Goal: Task Accomplishment & Management: Manage account settings

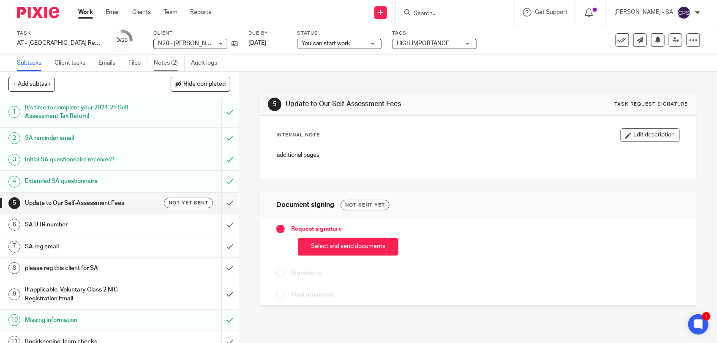
click at [157, 66] on link "Notes (2)" at bounding box center [169, 63] width 31 height 16
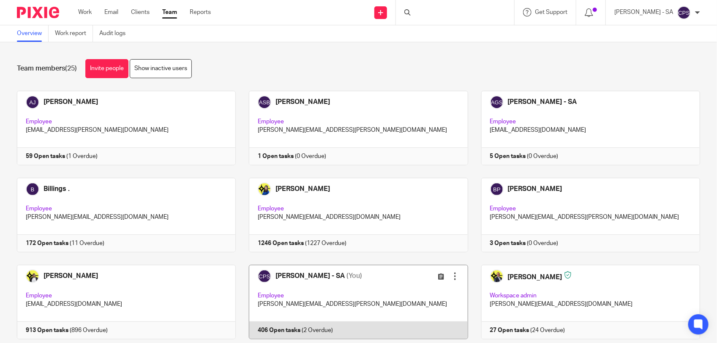
scroll to position [106, 0]
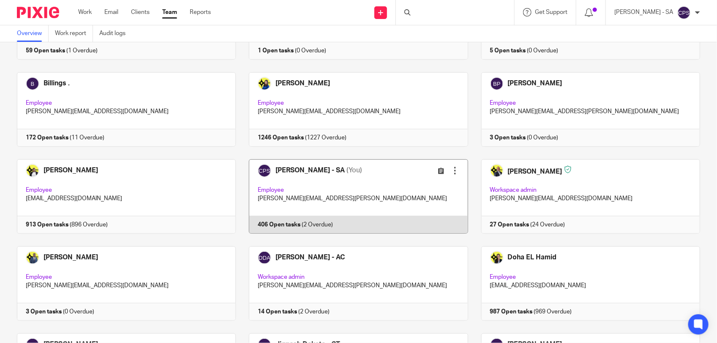
click at [379, 189] on link at bounding box center [352, 196] width 232 height 74
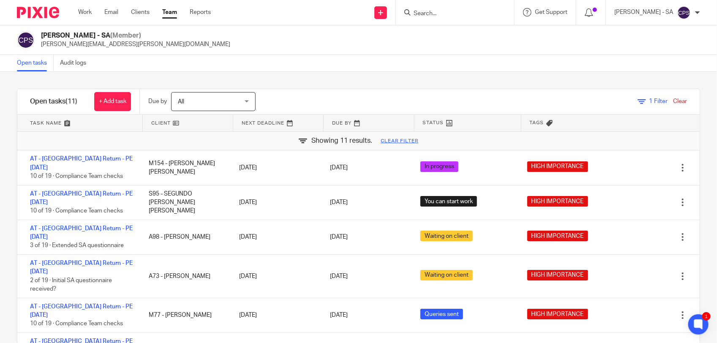
click at [673, 100] on link "Clear" at bounding box center [680, 101] width 14 height 6
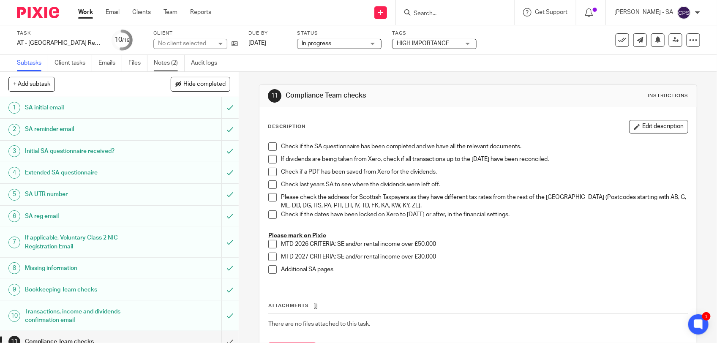
click at [165, 68] on link "Notes (2)" at bounding box center [169, 63] width 31 height 16
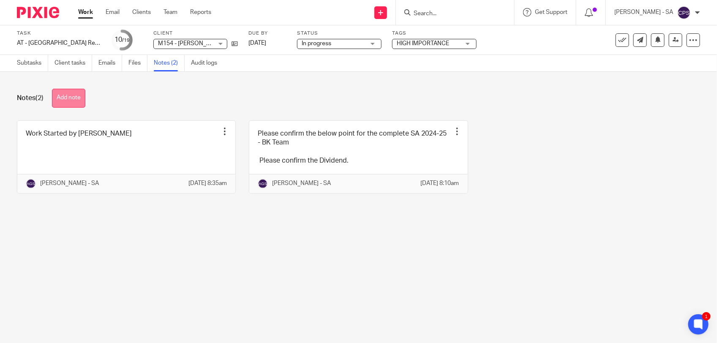
click at [75, 100] on button "Add note" at bounding box center [68, 98] width 33 height 19
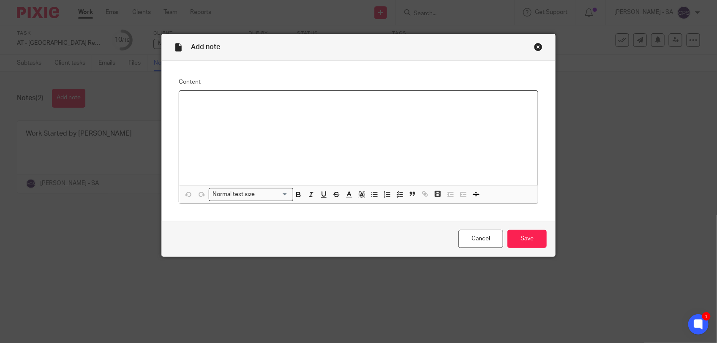
click at [187, 100] on p at bounding box center [358, 102] width 345 height 8
paste div
click at [211, 103] on p "Please check SA and send to the client." at bounding box center [358, 102] width 345 height 8
drag, startPoint x: 182, startPoint y: 102, endPoint x: 304, endPoint y: 99, distance: 122.2
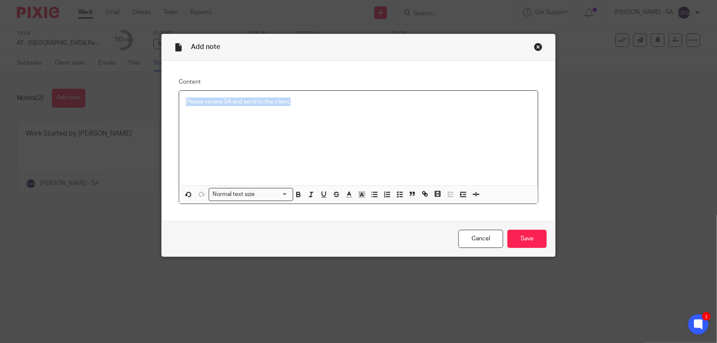
click at [304, 99] on p "Please review SA and send to the client." at bounding box center [358, 102] width 345 height 8
click at [397, 197] on polyline "button" at bounding box center [397, 197] width 1 height 1
click at [316, 102] on p "Please review SA and send to the client." at bounding box center [365, 102] width 333 height 8
click at [521, 235] on input "Save" at bounding box center [527, 239] width 39 height 18
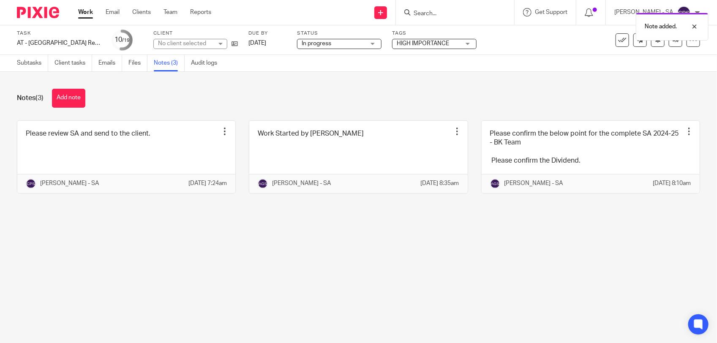
click at [335, 43] on span "In progress" at bounding box center [333, 43] width 63 height 9
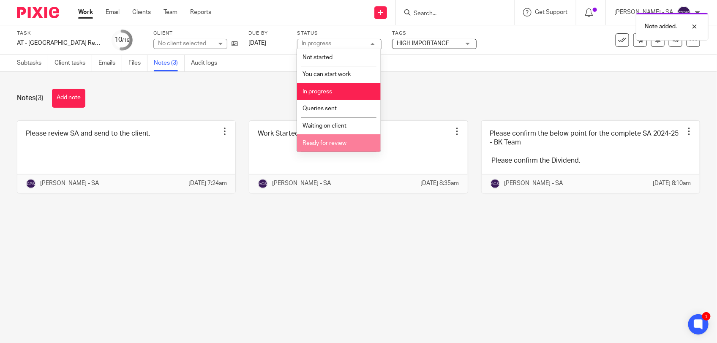
click at [324, 144] on span "Ready for review" at bounding box center [325, 143] width 44 height 6
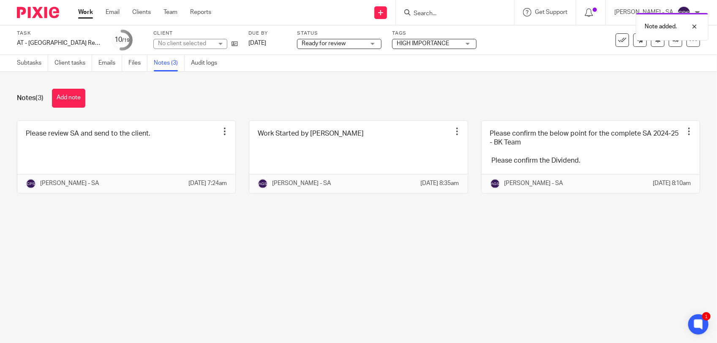
click at [298, 280] on main "Task AT - [GEOGRAPHIC_DATA] Return - PE [DATE] Save AT - [GEOGRAPHIC_DATA] Retu…" at bounding box center [358, 171] width 717 height 343
click at [27, 64] on link "Subtasks" at bounding box center [32, 63] width 31 height 16
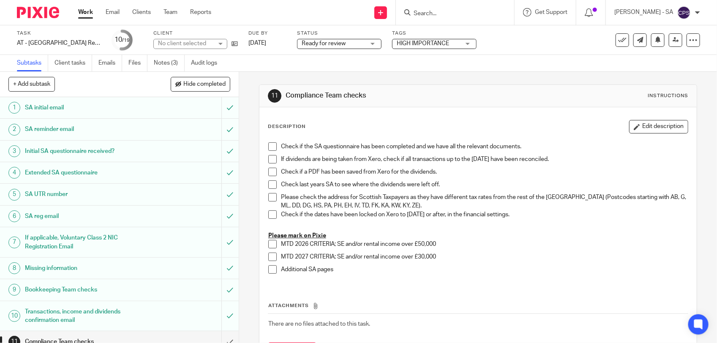
scroll to position [194, 0]
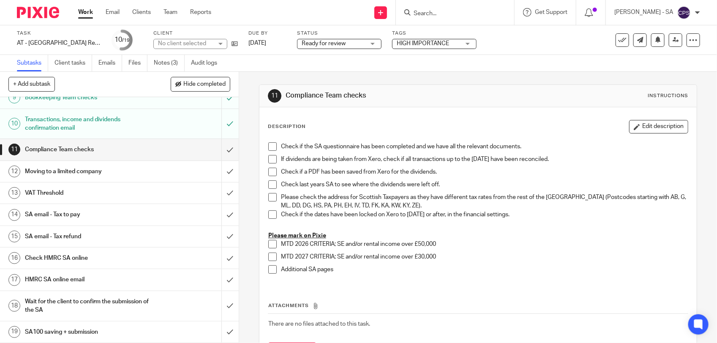
click at [100, 212] on h1 "SA email - Tax to pay" at bounding box center [88, 214] width 126 height 13
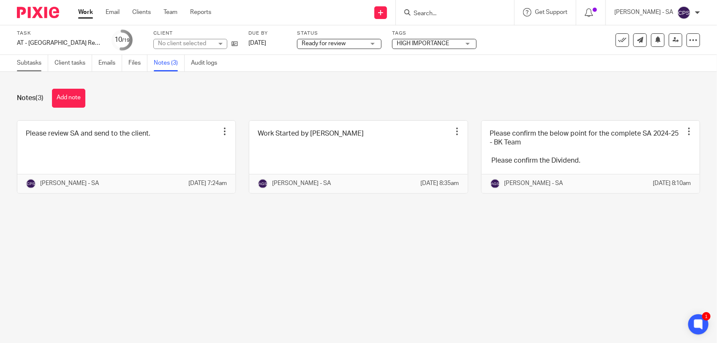
click at [34, 63] on link "Subtasks" at bounding box center [32, 63] width 31 height 16
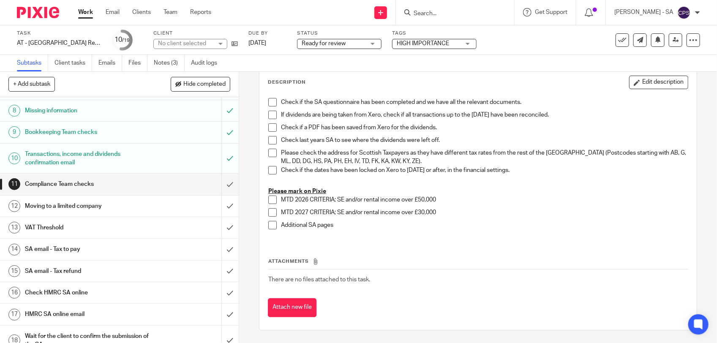
scroll to position [158, 0]
click at [87, 248] on h1 "SA email - Tax to pay" at bounding box center [88, 248] width 126 height 13
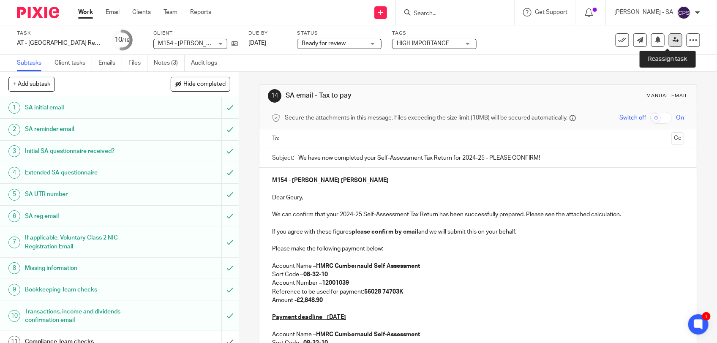
click at [671, 38] on link at bounding box center [676, 40] width 14 height 14
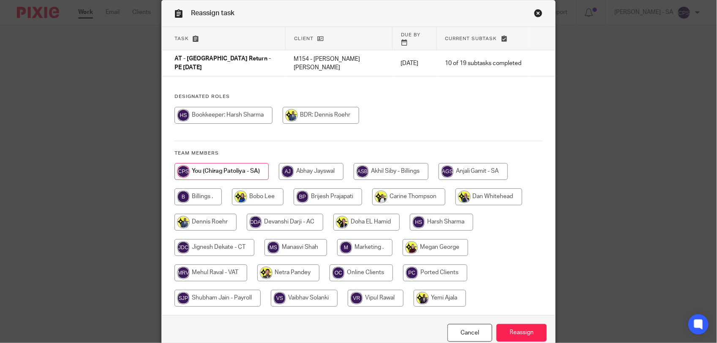
scroll to position [69, 0]
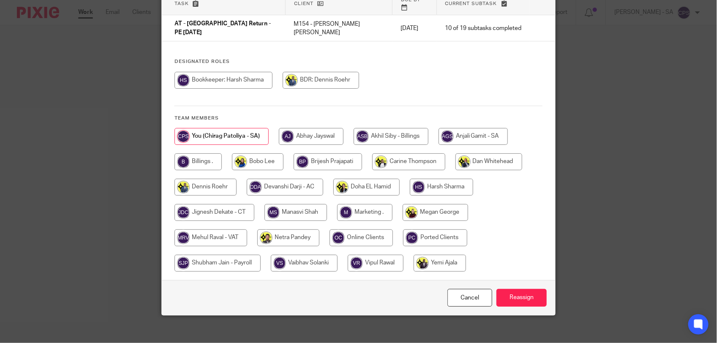
click at [282, 231] on input "radio" at bounding box center [288, 238] width 62 height 17
radio input "true"
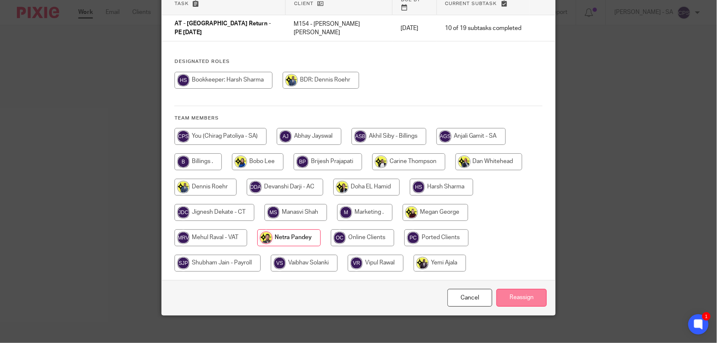
click at [511, 291] on input "Reassign" at bounding box center [522, 298] width 50 height 18
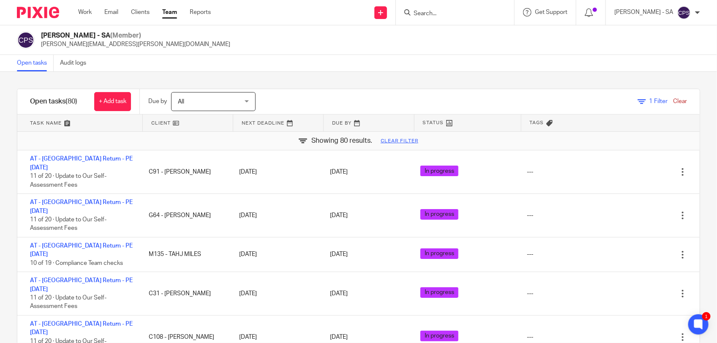
click at [429, 14] on input "Search" at bounding box center [451, 14] width 76 height 8
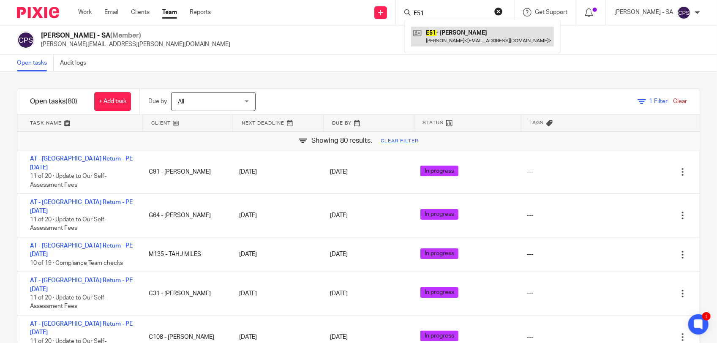
type input "E51"
click at [438, 43] on link at bounding box center [482, 36] width 143 height 19
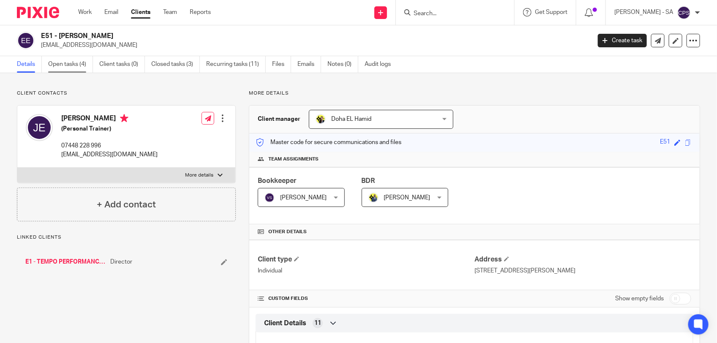
click at [65, 70] on link "Open tasks (4)" at bounding box center [70, 64] width 45 height 16
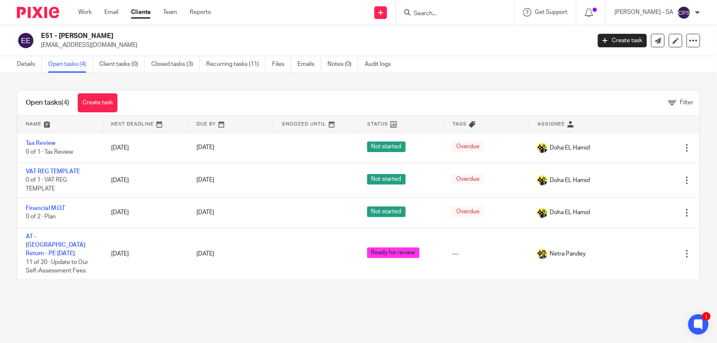
click at [428, 13] on input "Search" at bounding box center [451, 14] width 76 height 8
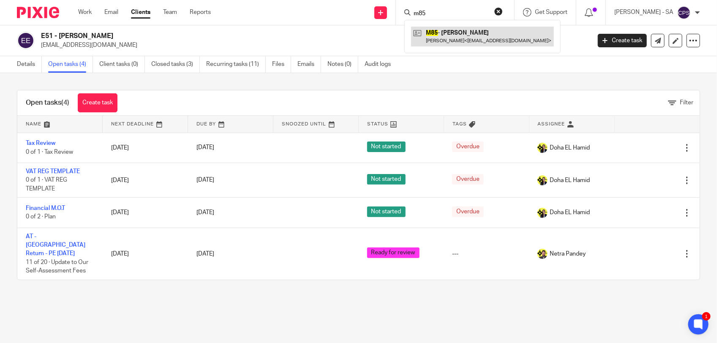
type input "m85"
click at [475, 39] on link at bounding box center [482, 36] width 143 height 19
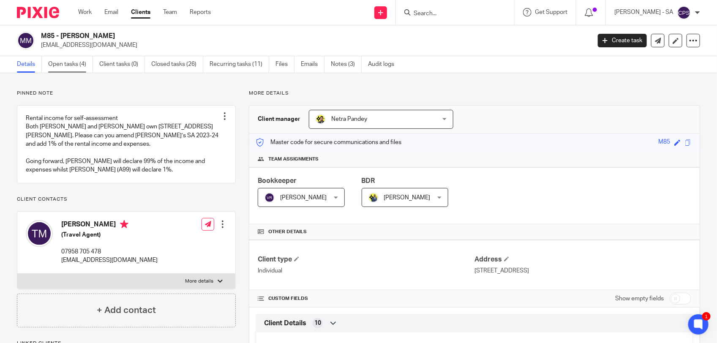
click at [66, 68] on link "Open tasks (4)" at bounding box center [70, 64] width 45 height 16
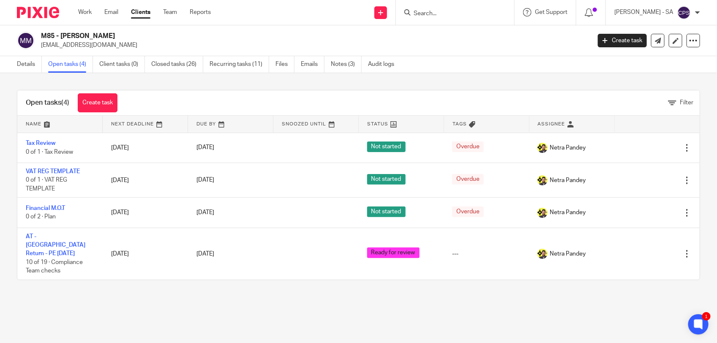
click at [436, 14] on input "Search" at bounding box center [451, 14] width 76 height 8
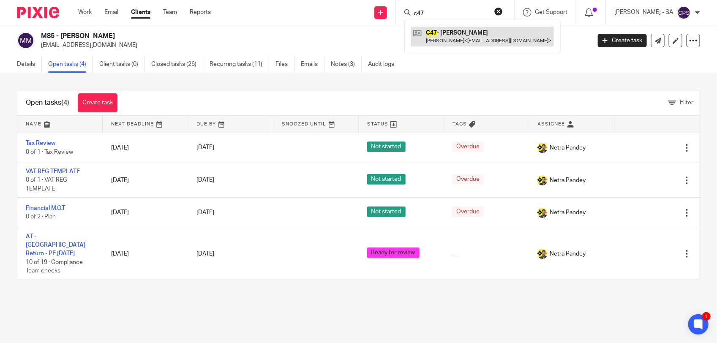
type input "c47"
click at [459, 36] on link at bounding box center [482, 36] width 143 height 19
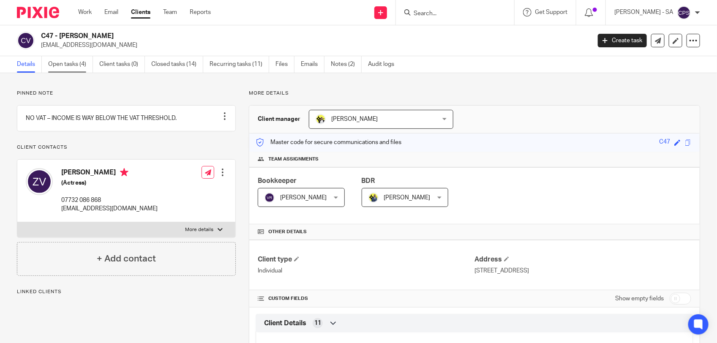
click at [68, 71] on link "Open tasks (4)" at bounding box center [70, 64] width 45 height 16
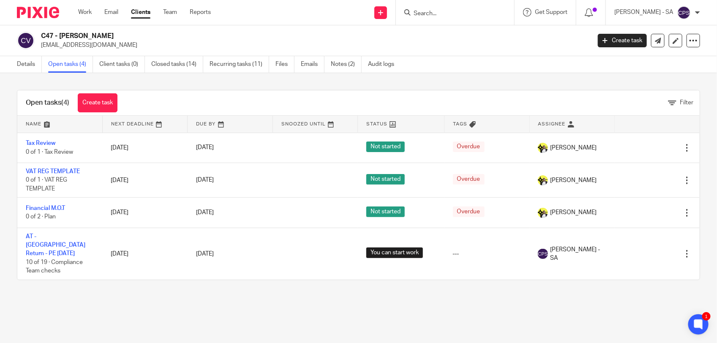
click at [428, 15] on input "Search" at bounding box center [451, 14] width 76 height 8
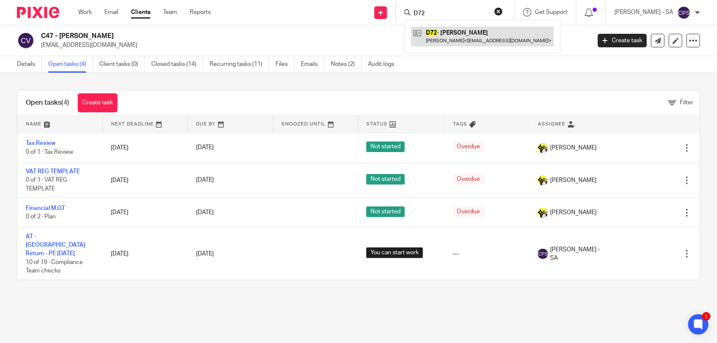
type input "D72"
click at [488, 39] on link at bounding box center [482, 36] width 143 height 19
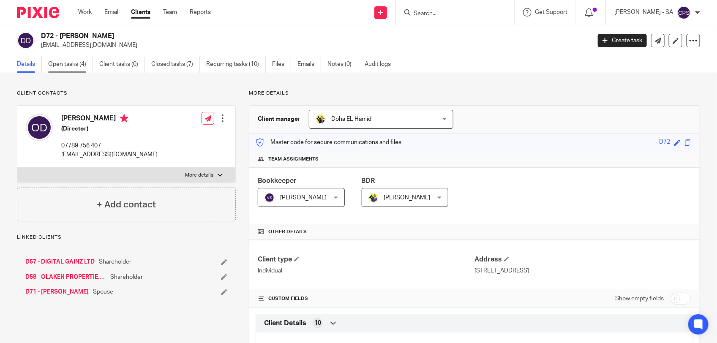
click at [58, 61] on link "Open tasks (4)" at bounding box center [70, 64] width 45 height 16
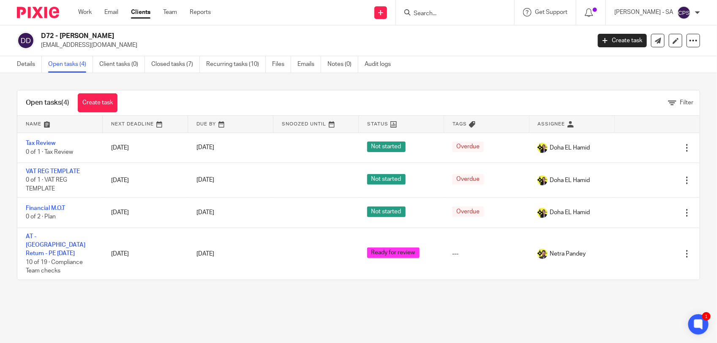
click at [423, 12] on input "Search" at bounding box center [451, 14] width 76 height 8
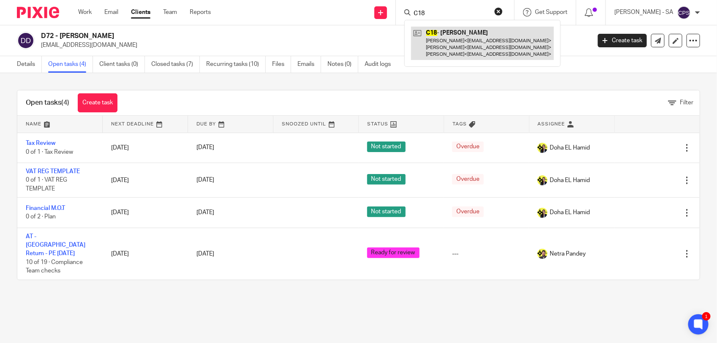
type input "C18"
click at [457, 47] on link at bounding box center [482, 43] width 143 height 33
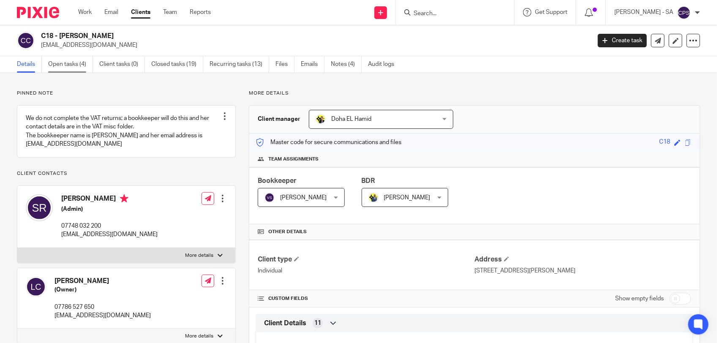
click at [59, 66] on link "Open tasks (4)" at bounding box center [70, 64] width 45 height 16
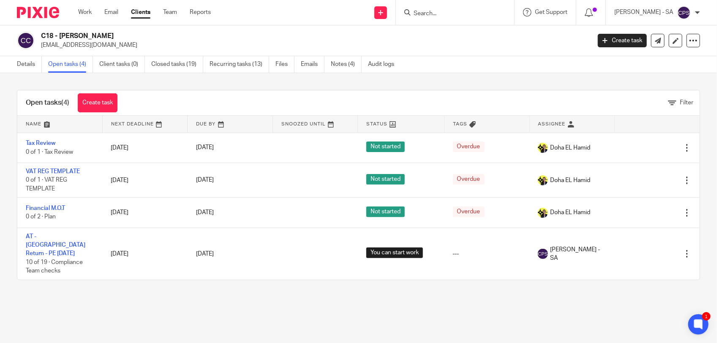
click at [436, 15] on input "Search" at bounding box center [451, 14] width 76 height 8
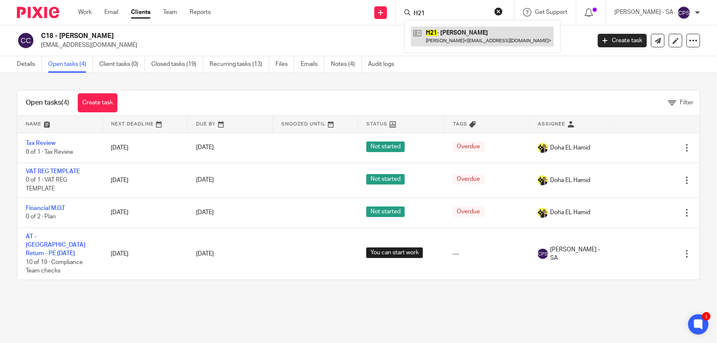
type input "H21"
click at [444, 41] on link at bounding box center [482, 36] width 143 height 19
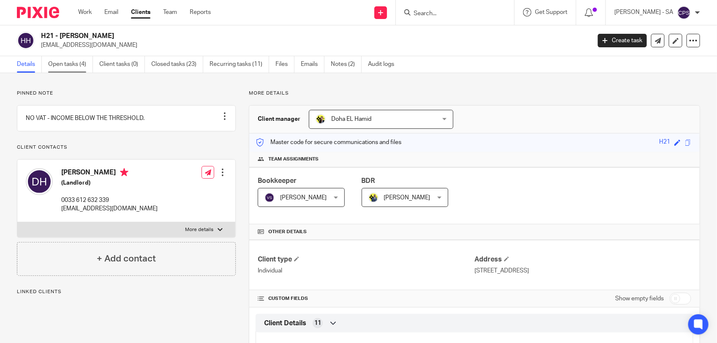
click at [72, 68] on link "Open tasks (4)" at bounding box center [70, 64] width 45 height 16
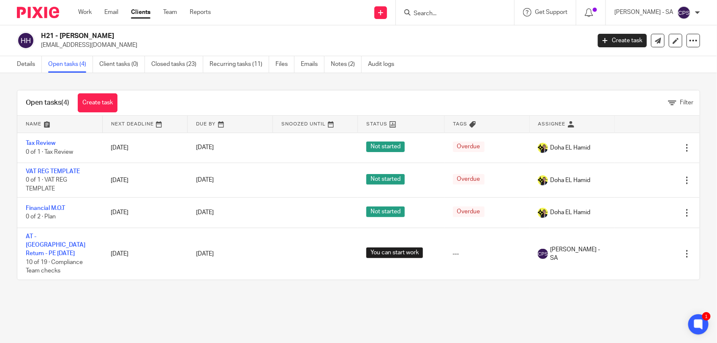
click at [429, 11] on input "Search" at bounding box center [451, 14] width 76 height 8
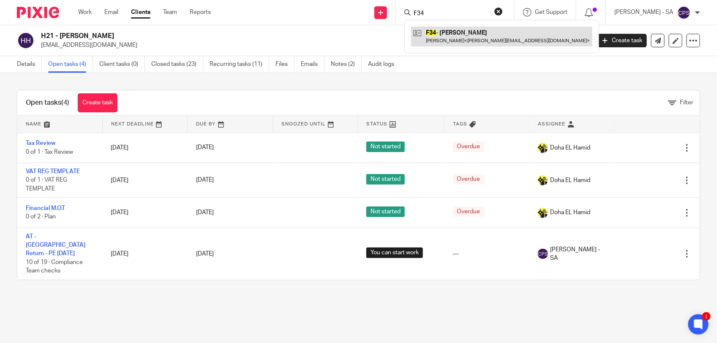
type input "F34"
click at [443, 39] on link at bounding box center [501, 36] width 181 height 19
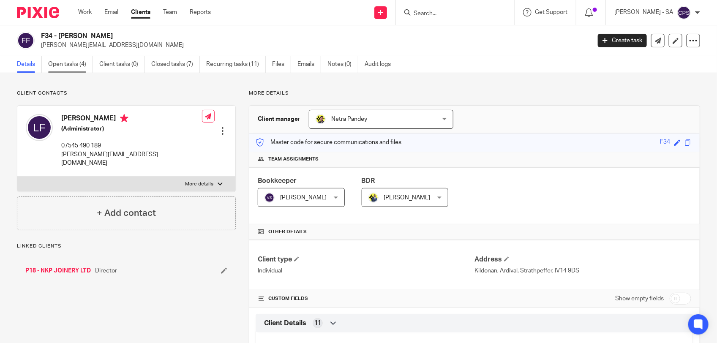
click at [74, 66] on link "Open tasks (4)" at bounding box center [70, 64] width 45 height 16
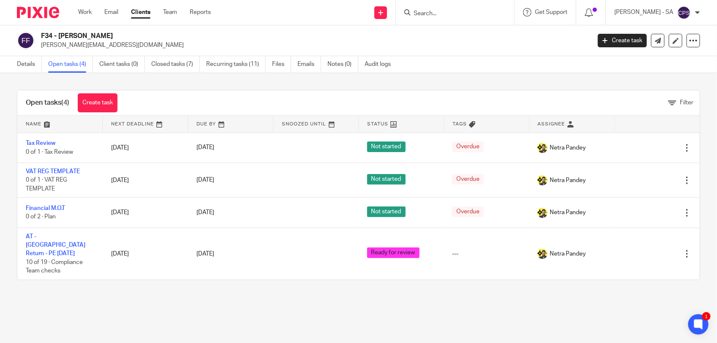
click at [448, 11] on input "Search" at bounding box center [451, 14] width 76 height 8
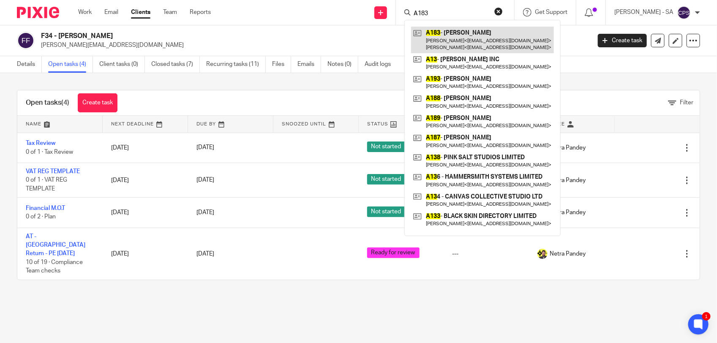
type input "A183"
click at [443, 37] on link at bounding box center [482, 40] width 143 height 26
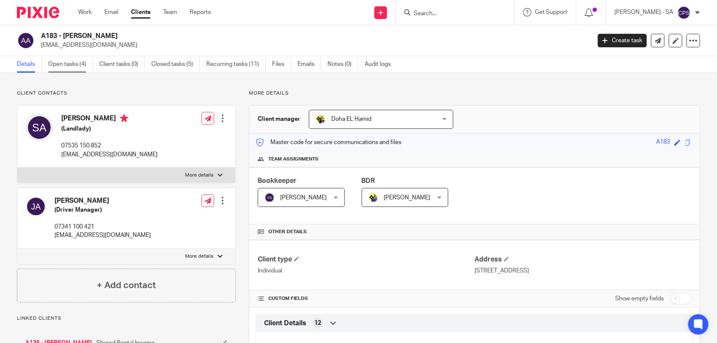
click at [73, 66] on link "Open tasks (4)" at bounding box center [70, 64] width 45 height 16
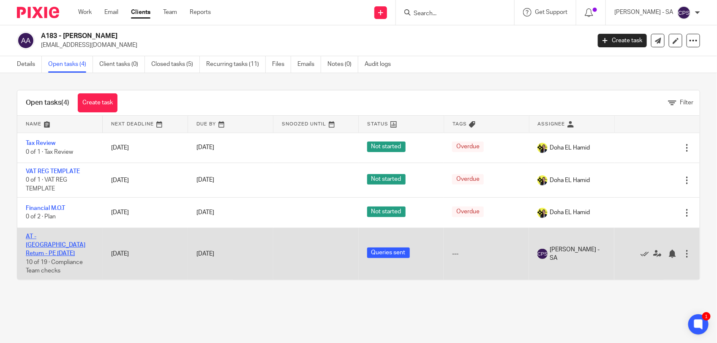
click at [55, 235] on link "AT - [GEOGRAPHIC_DATA] Return - PE [DATE]" at bounding box center [56, 245] width 60 height 23
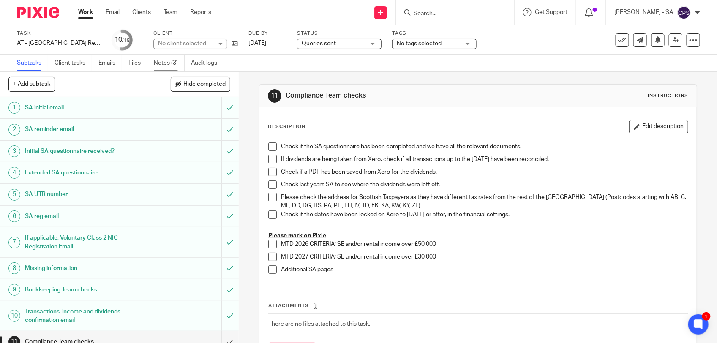
click at [163, 66] on link "Notes (3)" at bounding box center [169, 63] width 31 height 16
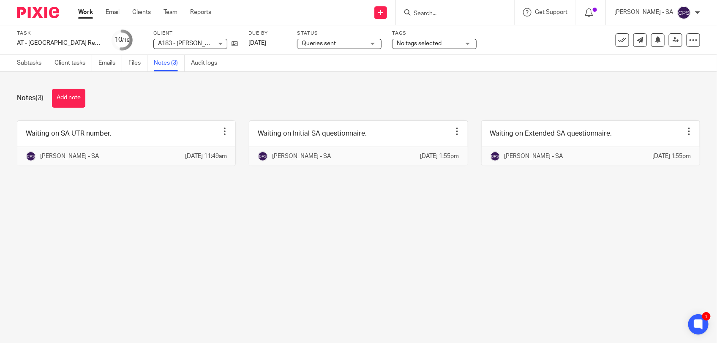
click at [424, 14] on input "Search" at bounding box center [451, 14] width 76 height 8
click at [437, 11] on input "E16" at bounding box center [451, 14] width 76 height 8
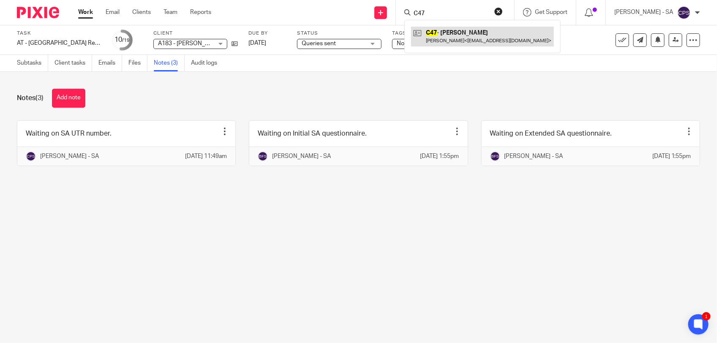
type input "C47"
click at [448, 33] on link at bounding box center [482, 36] width 143 height 19
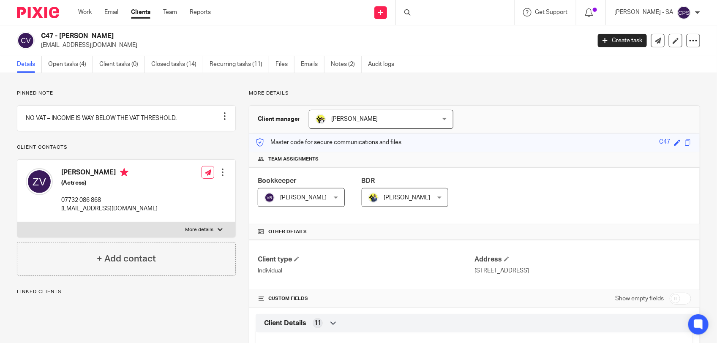
click at [66, 68] on link "Open tasks (4)" at bounding box center [70, 64] width 45 height 16
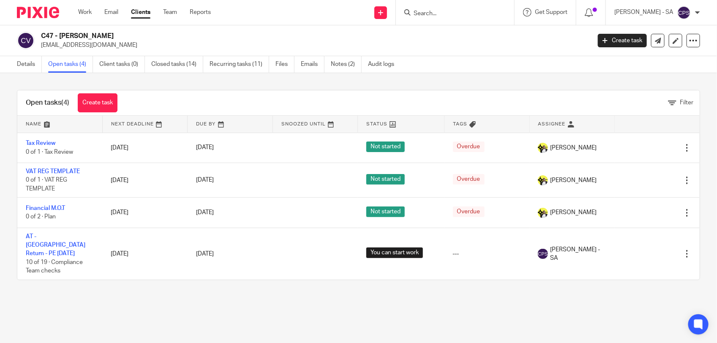
click at [57, 236] on link "AT - [GEOGRAPHIC_DATA] Return - PE [DATE]" at bounding box center [56, 245] width 60 height 23
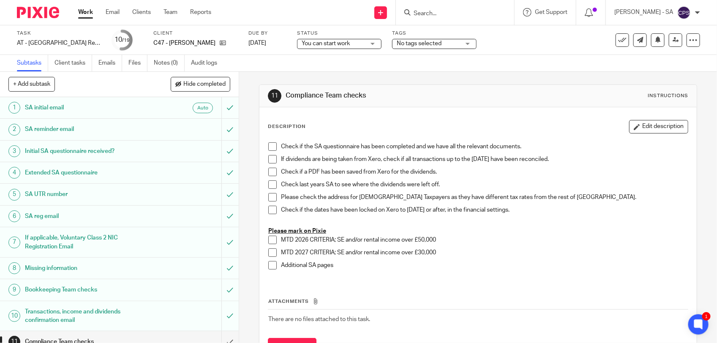
click at [450, 12] on input "Search" at bounding box center [451, 14] width 76 height 8
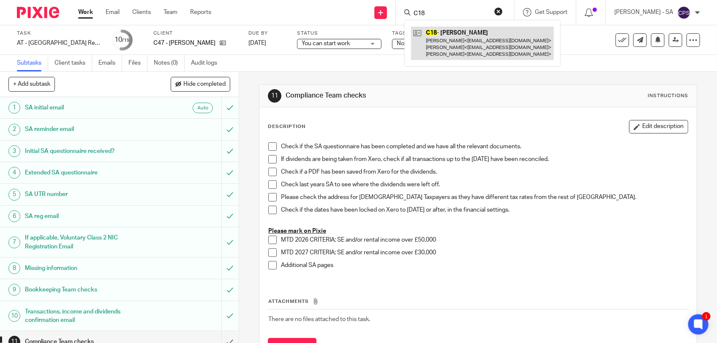
type input "C18"
click at [457, 43] on link at bounding box center [482, 43] width 143 height 33
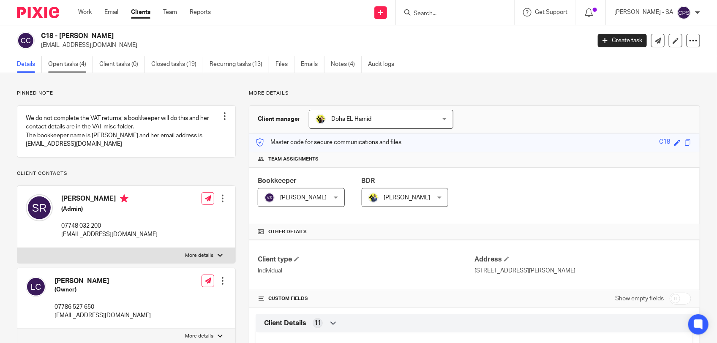
click at [66, 66] on link "Open tasks (4)" at bounding box center [70, 64] width 45 height 16
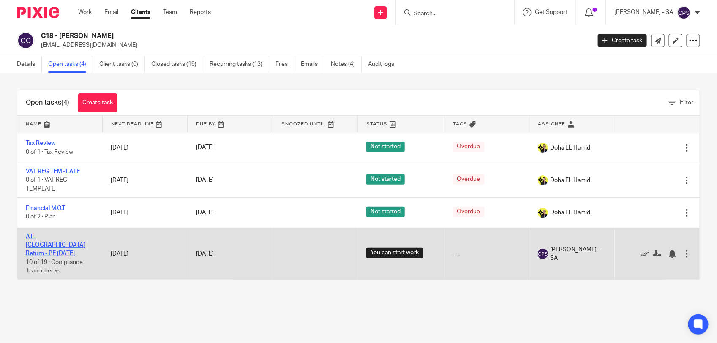
click at [58, 235] on link "AT - [GEOGRAPHIC_DATA] Return - PE [DATE]" at bounding box center [56, 245] width 60 height 23
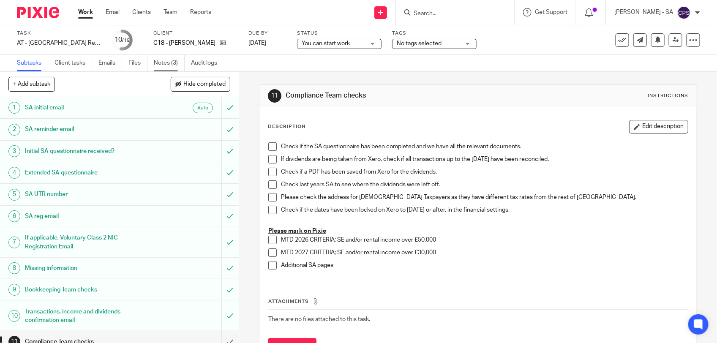
click at [170, 69] on link "Notes (3)" at bounding box center [169, 63] width 31 height 16
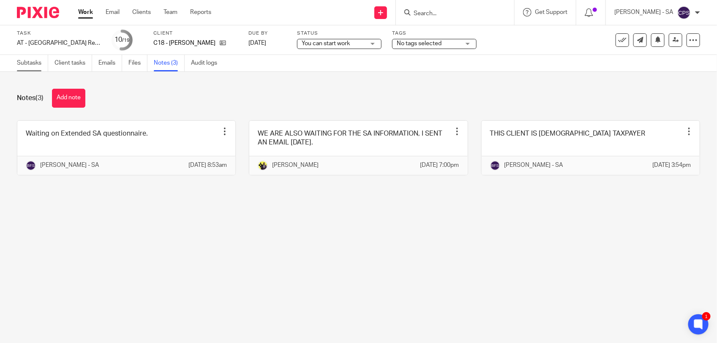
click at [26, 71] on link "Subtasks" at bounding box center [32, 63] width 31 height 16
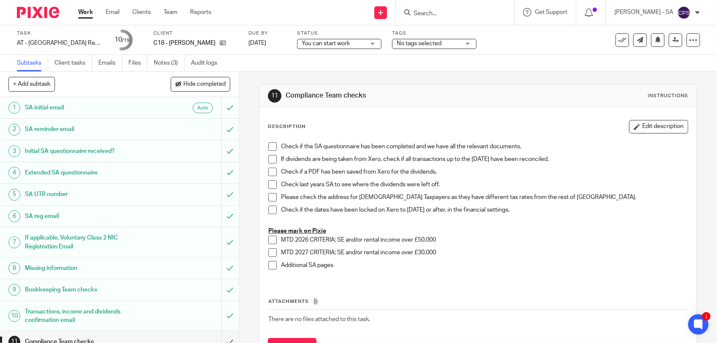
click at [433, 13] on input "Search" at bounding box center [451, 14] width 76 height 8
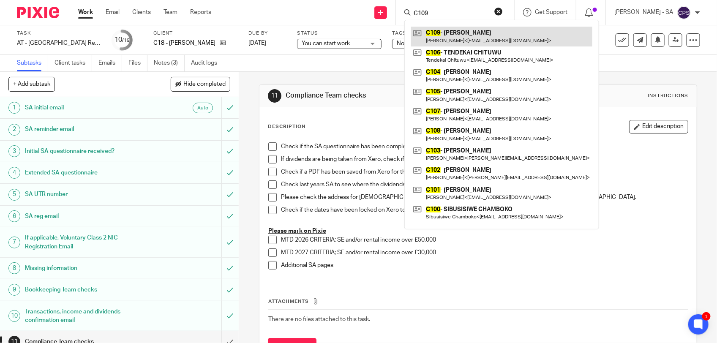
type input "C109"
click at [476, 35] on link at bounding box center [501, 36] width 181 height 19
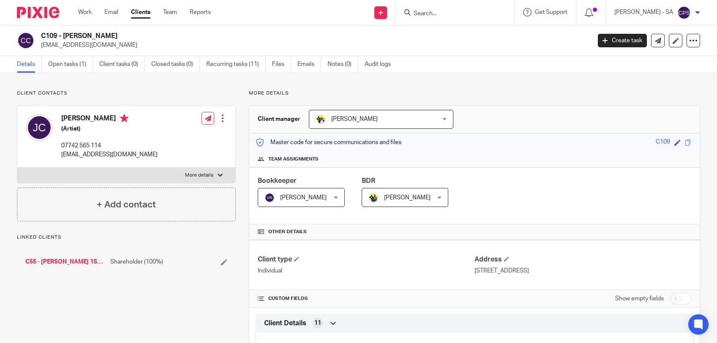
click at [70, 68] on link "Open tasks (1)" at bounding box center [70, 64] width 45 height 16
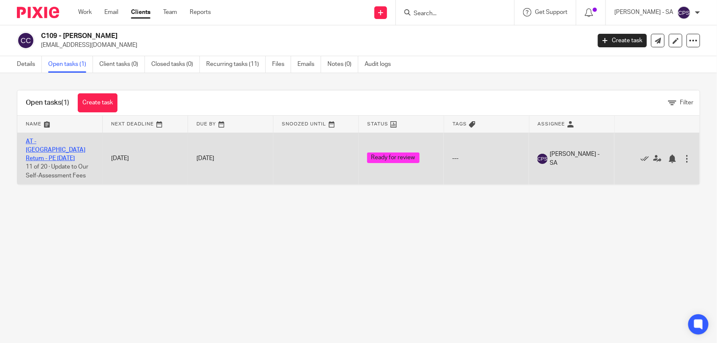
click at [63, 141] on link "AT - [GEOGRAPHIC_DATA] Return - PE [DATE]" at bounding box center [56, 150] width 60 height 23
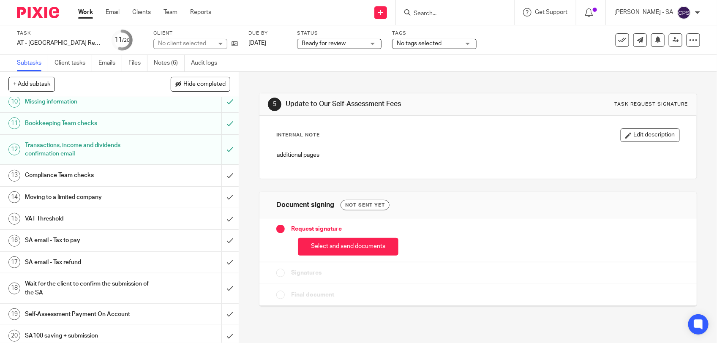
scroll to position [224, 0]
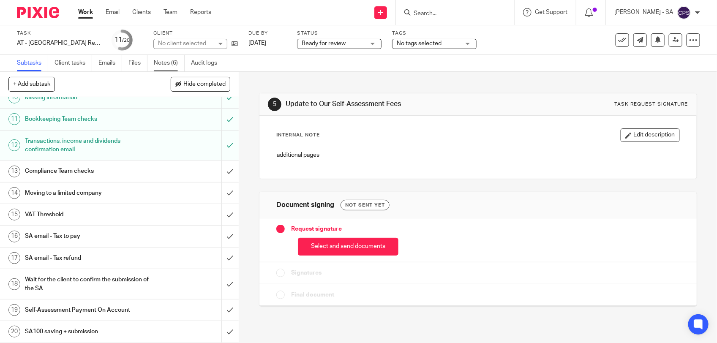
click at [174, 63] on link "Notes (6)" at bounding box center [169, 63] width 31 height 16
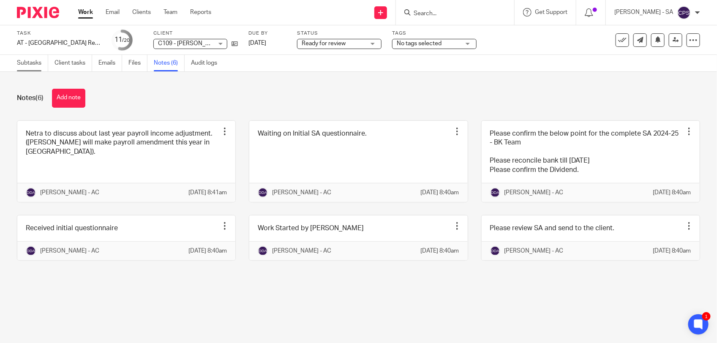
click at [37, 66] on link "Subtasks" at bounding box center [32, 63] width 31 height 16
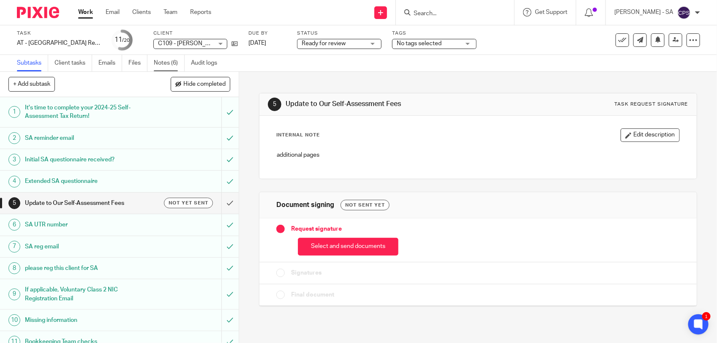
click at [155, 64] on link "Notes (6)" at bounding box center [169, 63] width 31 height 16
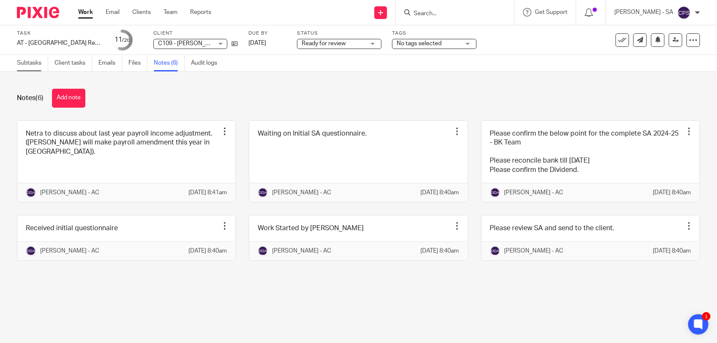
click at [29, 63] on link "Subtasks" at bounding box center [32, 63] width 31 height 16
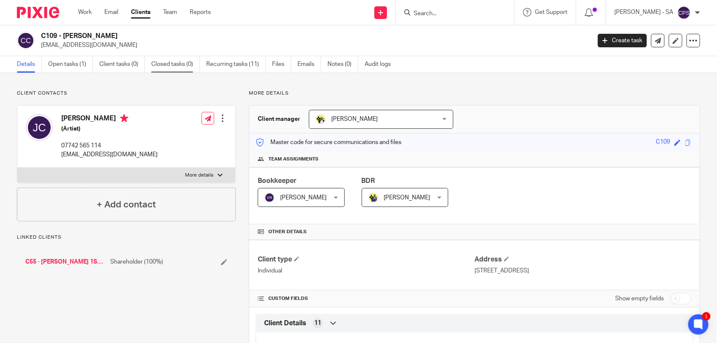
click at [157, 70] on link "Closed tasks (0)" at bounding box center [175, 64] width 49 height 16
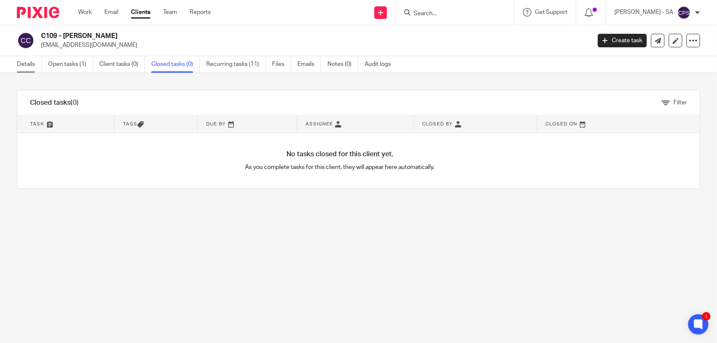
click at [25, 63] on link "Details" at bounding box center [29, 64] width 25 height 16
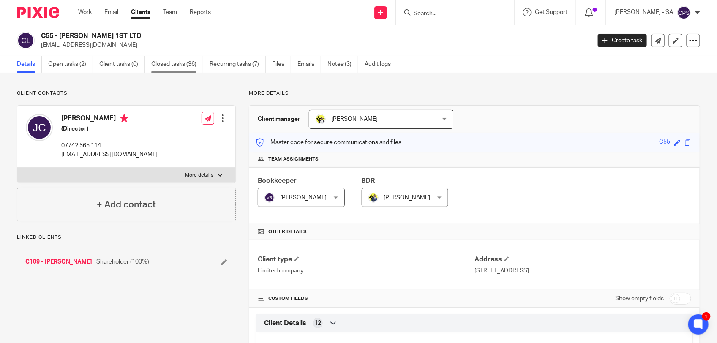
click at [175, 64] on link "Closed tasks (36)" at bounding box center [177, 64] width 52 height 16
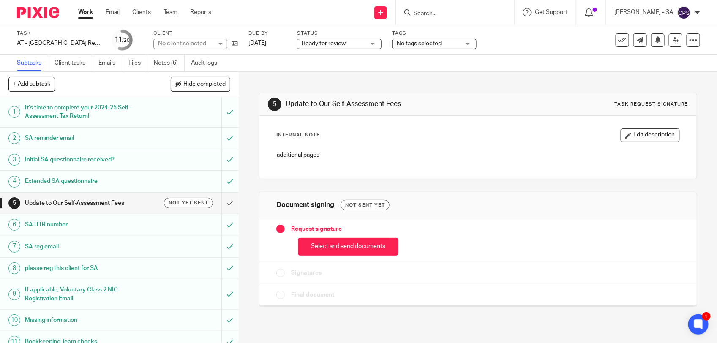
click at [153, 117] on div "It's time to complete your 2024-25 Self-Assessment Tax Return!" at bounding box center [119, 112] width 188 height 22
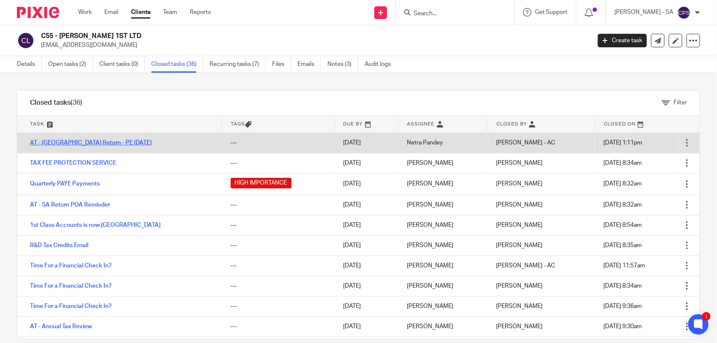
click at [77, 141] on link "AT - [GEOGRAPHIC_DATA] Return - PE [DATE]" at bounding box center [91, 143] width 122 height 6
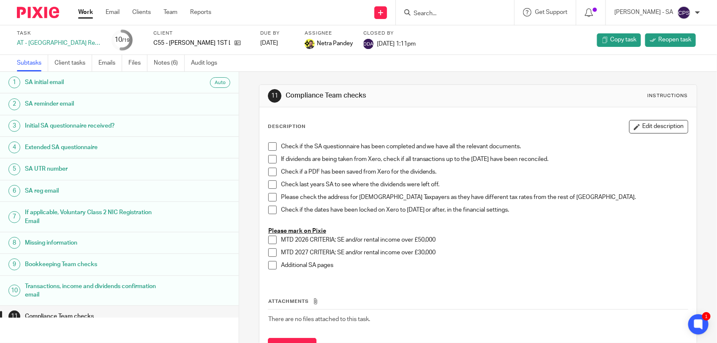
click at [80, 168] on h1 "SA UTR number" at bounding box center [93, 169] width 137 height 13
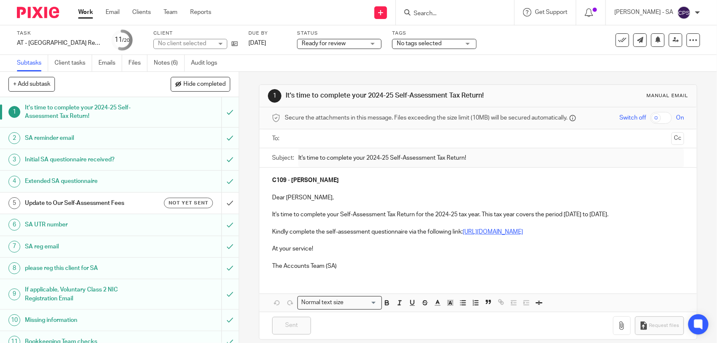
click at [132, 134] on h1 "SA reminder email" at bounding box center [88, 138] width 126 height 13
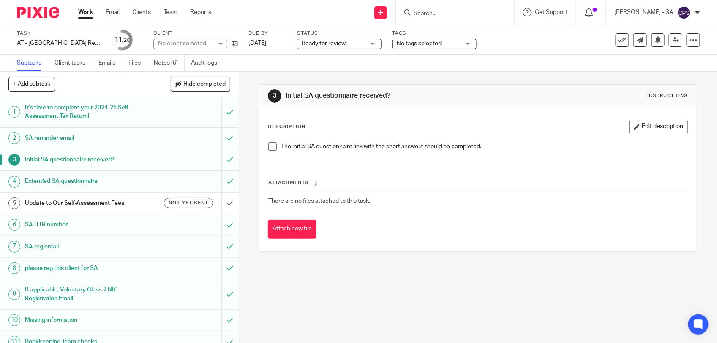
click at [269, 148] on span at bounding box center [272, 146] width 8 height 8
click at [128, 182] on h1 "Extended SA questionnaire" at bounding box center [88, 181] width 126 height 13
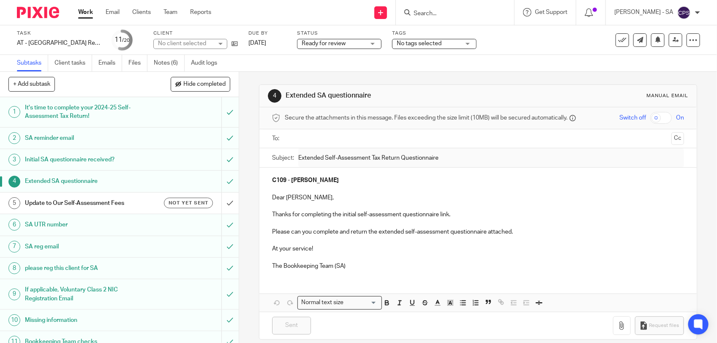
scroll to position [53, 0]
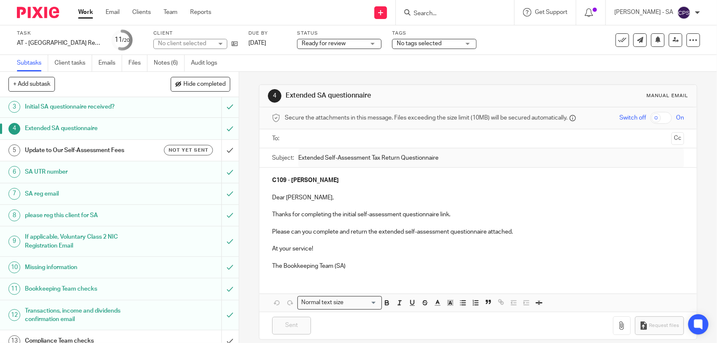
click at [127, 172] on h1 "SA UTR number" at bounding box center [88, 172] width 126 height 13
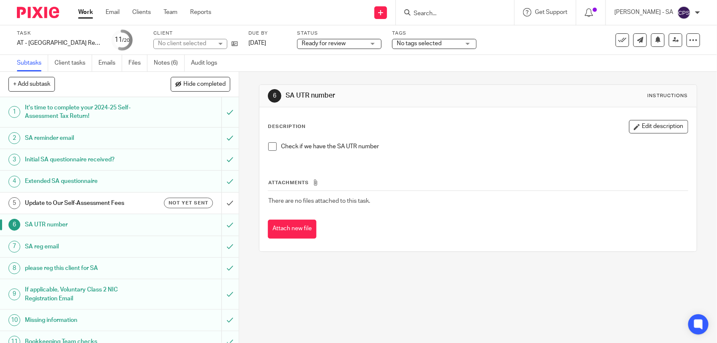
click at [269, 145] on span at bounding box center [272, 146] width 8 height 8
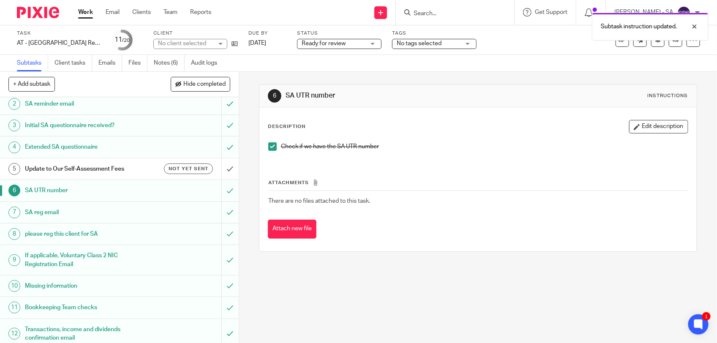
scroll to position [53, 0]
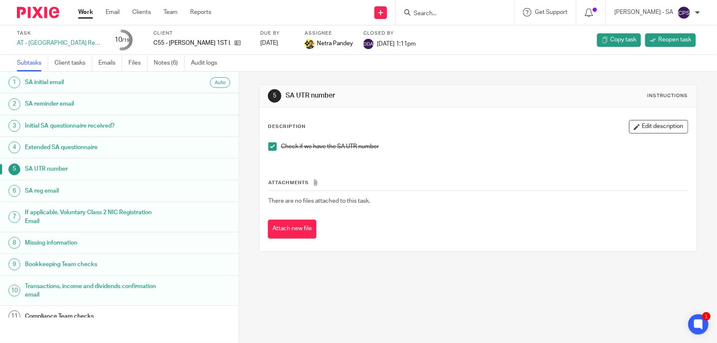
click at [140, 268] on h1 "Bookkeeping Team checks" at bounding box center [93, 264] width 137 height 13
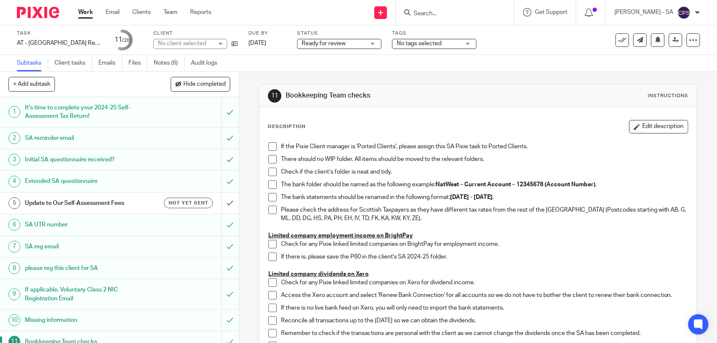
drag, startPoint x: 270, startPoint y: 147, endPoint x: 271, endPoint y: 151, distance: 4.2
click at [270, 147] on span at bounding box center [272, 146] width 8 height 8
click at [271, 160] on span at bounding box center [272, 159] width 8 height 8
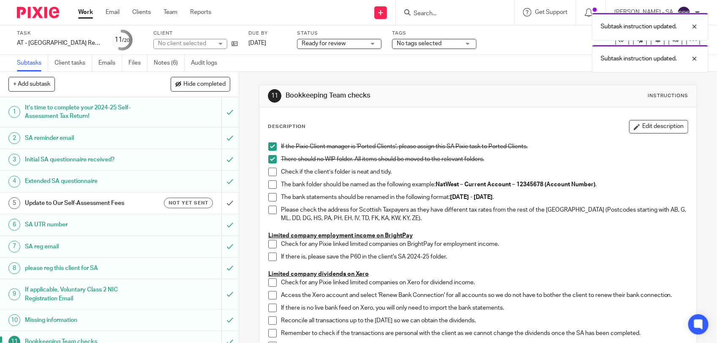
click at [268, 176] on span at bounding box center [272, 172] width 8 height 8
click at [268, 189] on li "The bank folder should be named as the following example: NatWest – Current Acc…" at bounding box center [478, 186] width 420 height 13
click at [264, 184] on div "If the Pixie Client manager is 'Ported Clients', please assign this SA Pixie ta…" at bounding box center [478, 283] width 428 height 290
click at [269, 186] on span at bounding box center [272, 184] width 8 height 8
click at [268, 194] on span at bounding box center [272, 197] width 8 height 8
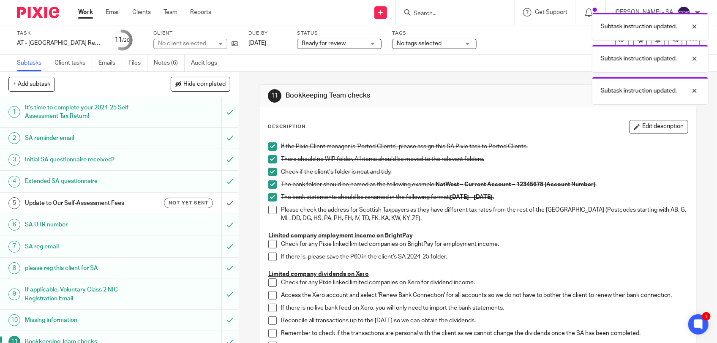
click at [269, 208] on span at bounding box center [272, 210] width 8 height 8
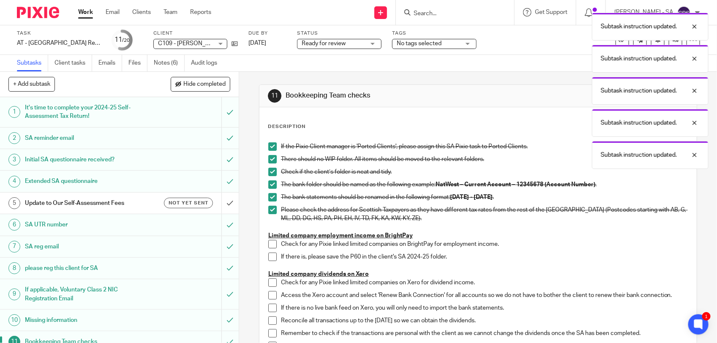
scroll to position [106, 0]
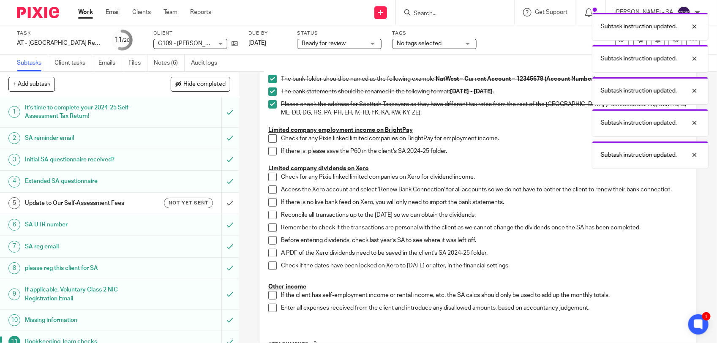
click at [269, 137] on span at bounding box center [272, 138] width 8 height 8
click at [270, 153] on span at bounding box center [272, 151] width 8 height 8
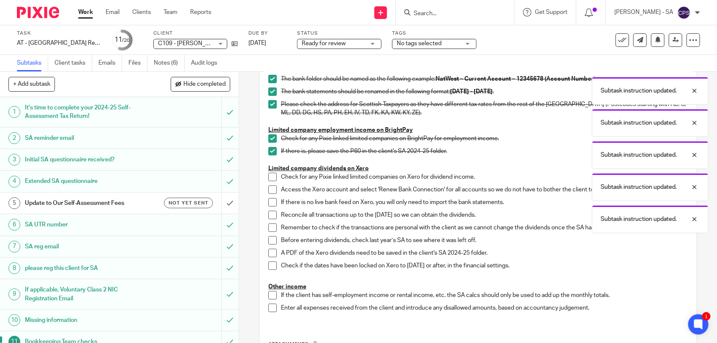
click at [268, 180] on span at bounding box center [272, 177] width 8 height 8
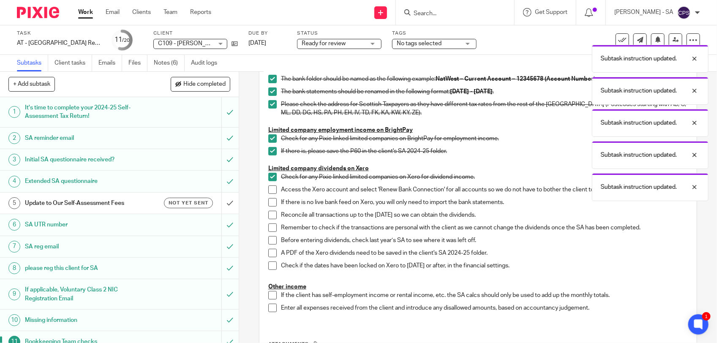
click at [270, 191] on span at bounding box center [272, 190] width 8 height 8
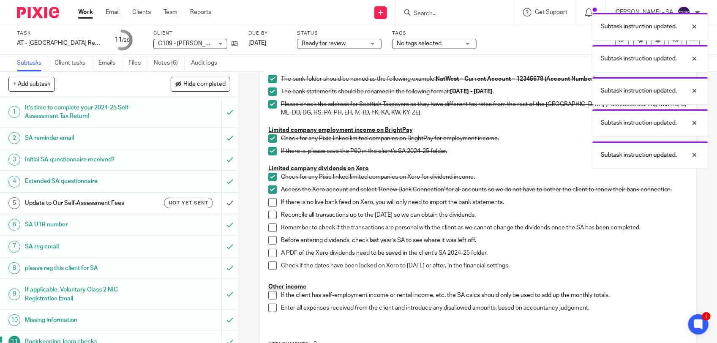
click at [268, 205] on span at bounding box center [272, 202] width 8 height 8
click at [268, 213] on span at bounding box center [272, 215] width 8 height 8
click at [268, 229] on span at bounding box center [272, 228] width 8 height 8
click at [268, 239] on span at bounding box center [272, 240] width 8 height 8
click at [268, 250] on span at bounding box center [272, 253] width 8 height 8
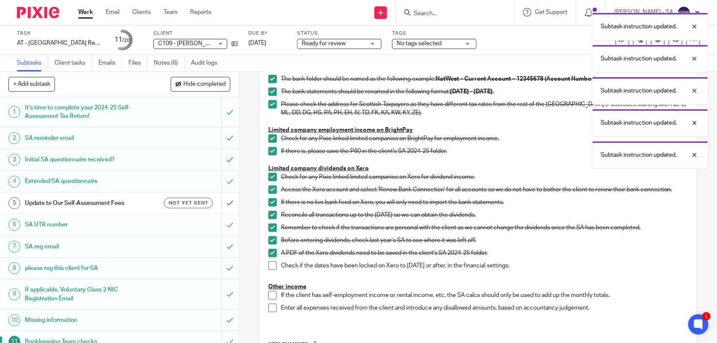
click at [269, 266] on span at bounding box center [272, 266] width 8 height 8
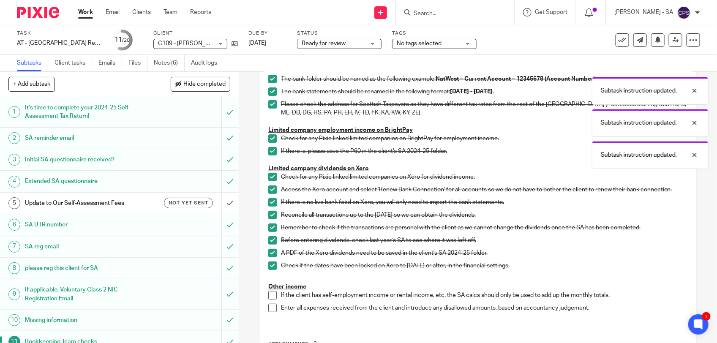
scroll to position [158, 0]
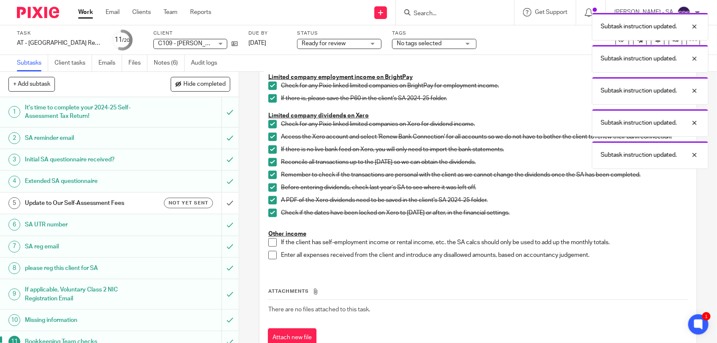
click at [271, 243] on span at bounding box center [272, 242] width 8 height 8
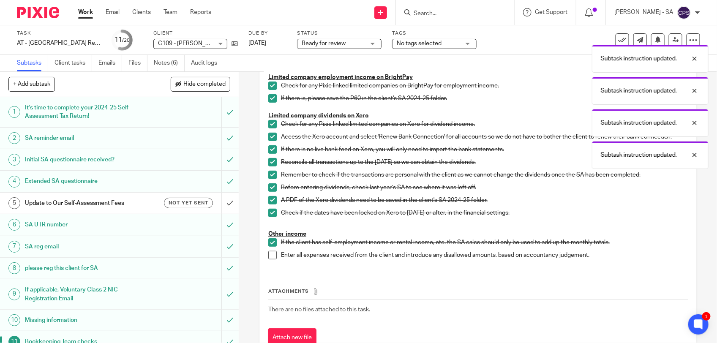
click at [268, 258] on span at bounding box center [272, 255] width 8 height 8
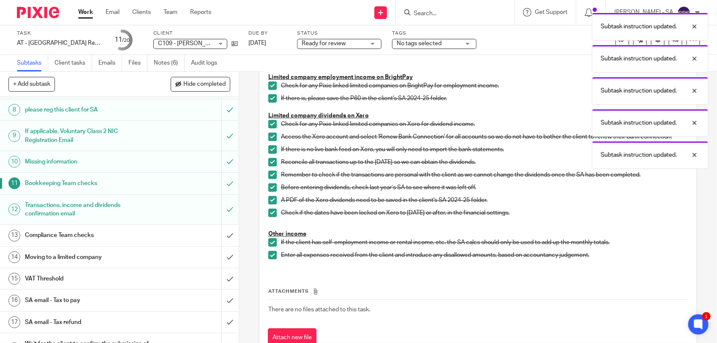
click at [104, 299] on h1 "SA email - Tax to pay" at bounding box center [88, 300] width 126 height 13
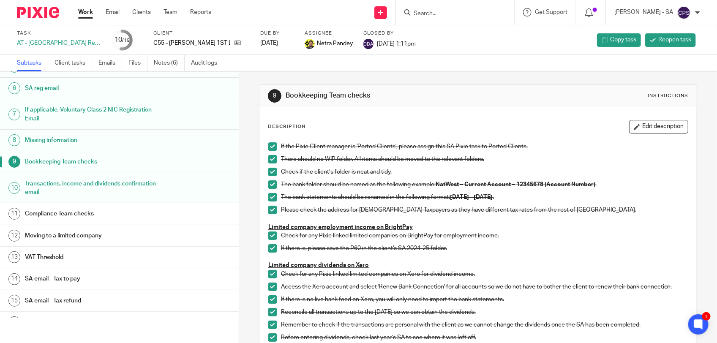
scroll to position [106, 0]
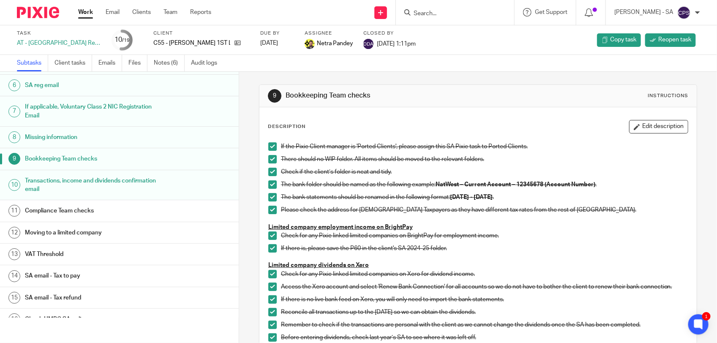
click at [109, 280] on h1 "SA email - Tax to pay" at bounding box center [93, 276] width 137 height 13
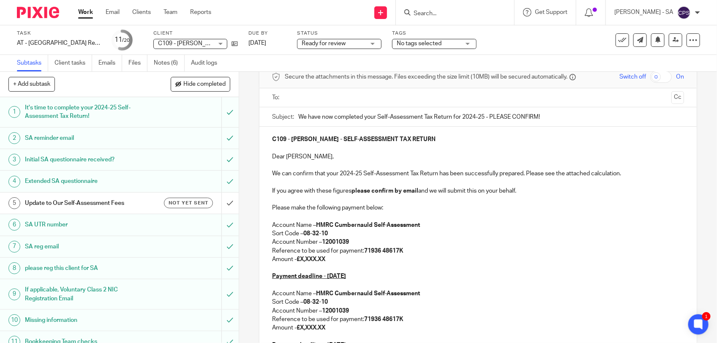
scroll to position [53, 0]
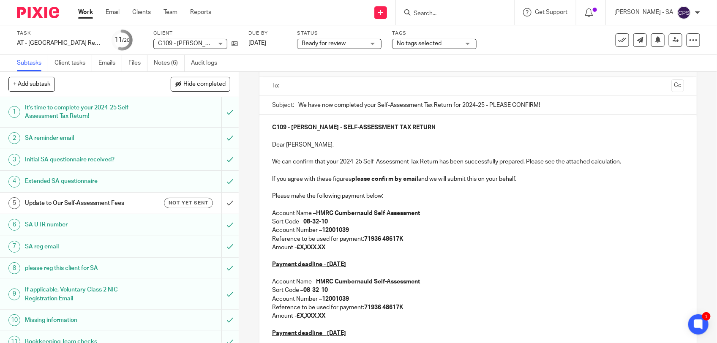
drag, startPoint x: 270, startPoint y: 185, endPoint x: 284, endPoint y: 302, distance: 117.9
click at [284, 302] on div "C109 - JOSEPH CASTILLO - SELF-ASSESSMENT TAX RETURN Dear Joseph, We can confirm…" at bounding box center [478, 276] width 437 height 323
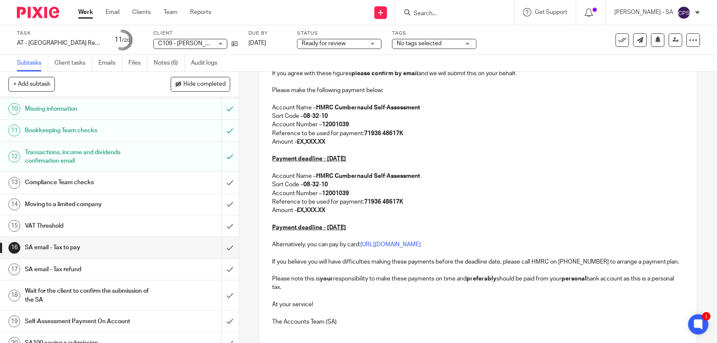
scroll to position [106, 0]
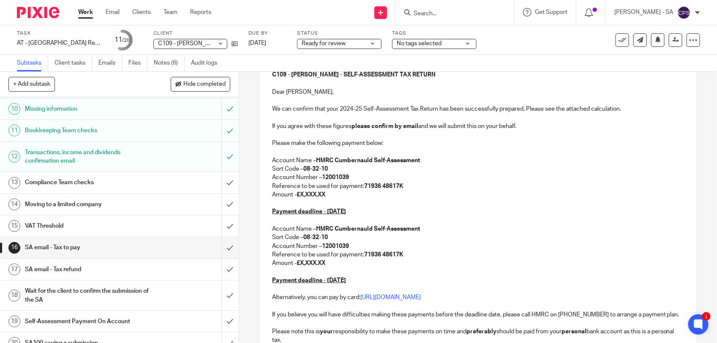
click at [272, 134] on p at bounding box center [478, 135] width 412 height 8
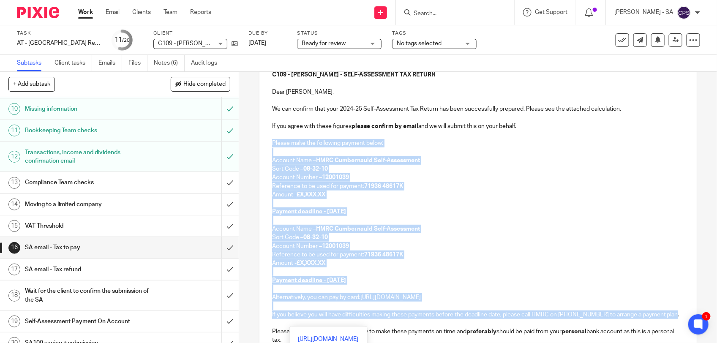
drag, startPoint x: 269, startPoint y: 144, endPoint x: 297, endPoint y: 323, distance: 181.4
click at [297, 323] on div "C109 - JOSEPH CASTILLO - SELF-ASSESSMENT TAX RETURN Dear Joseph, We can confirm…" at bounding box center [478, 223] width 437 height 323
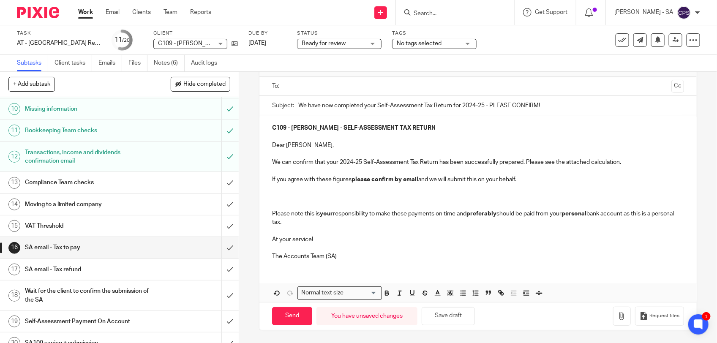
scroll to position [53, 0]
drag, startPoint x: 301, startPoint y: 168, endPoint x: 272, endPoint y: 165, distance: 29.4
click at [272, 165] on div "C109 - JOSEPH CASTILLO - SELF-ASSESSMENT TAX RETURN Dear Joseph, We can confirm…" at bounding box center [478, 191] width 437 height 152
click at [272, 190] on p at bounding box center [478, 188] width 412 height 8
drag, startPoint x: 270, startPoint y: 187, endPoint x: 306, endPoint y: 224, distance: 51.7
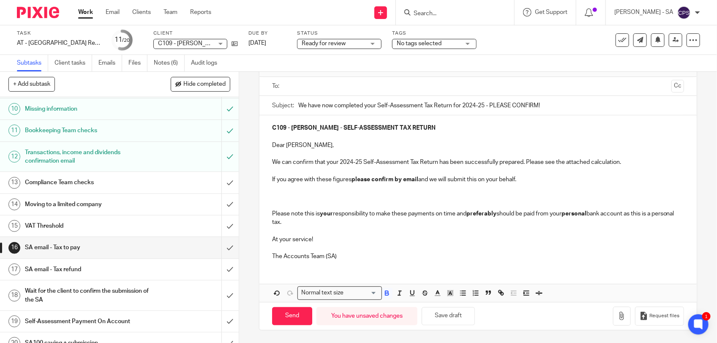
click at [306, 224] on div "C109 - JOSEPH CASTILLO - SELF-ASSESSMENT TAX RETURN Dear Joseph, We can confirm…" at bounding box center [478, 191] width 437 height 152
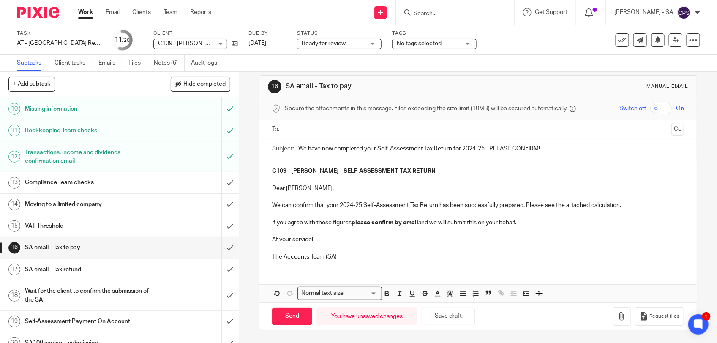
scroll to position [11, 0]
click at [443, 317] on button "Save draft" at bounding box center [448, 317] width 53 height 18
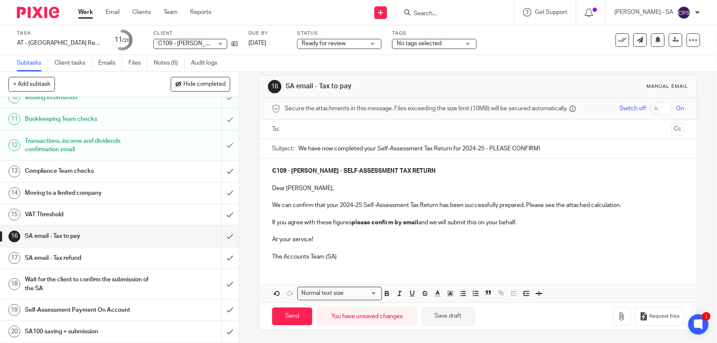
click at [451, 320] on button "Save draft" at bounding box center [448, 317] width 53 height 18
click at [169, 60] on link "Notes (6)" at bounding box center [169, 63] width 31 height 16
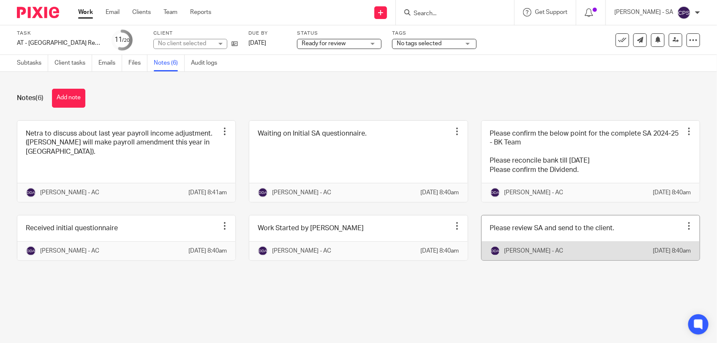
click at [615, 243] on link at bounding box center [591, 238] width 218 height 45
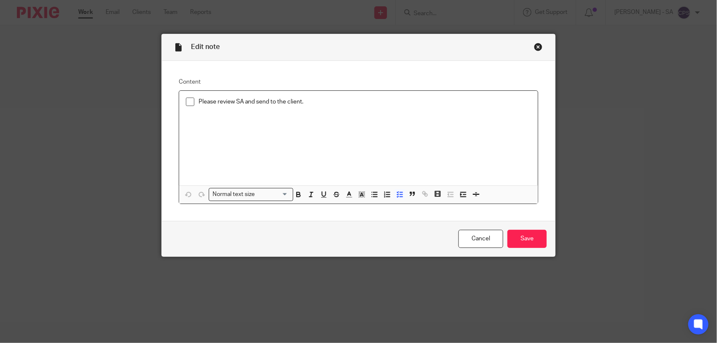
click div "Please review SA and send to the client."
click input "Save"
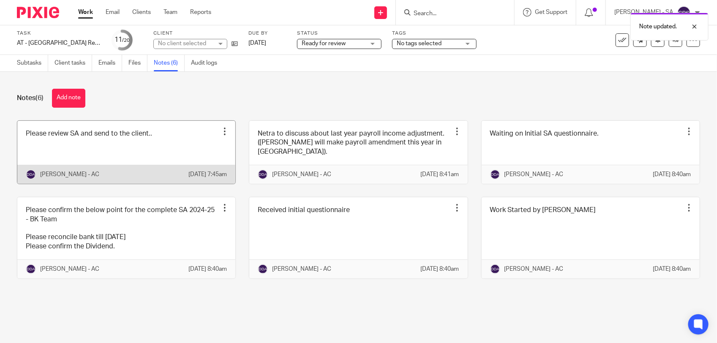
click at [180, 154] on link at bounding box center [126, 152] width 218 height 63
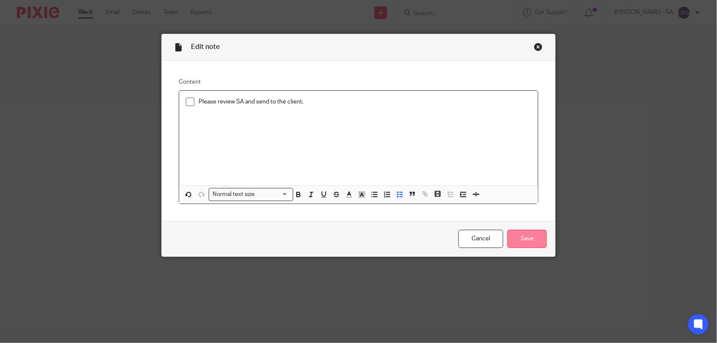
click at [514, 234] on input "Save" at bounding box center [527, 239] width 39 height 18
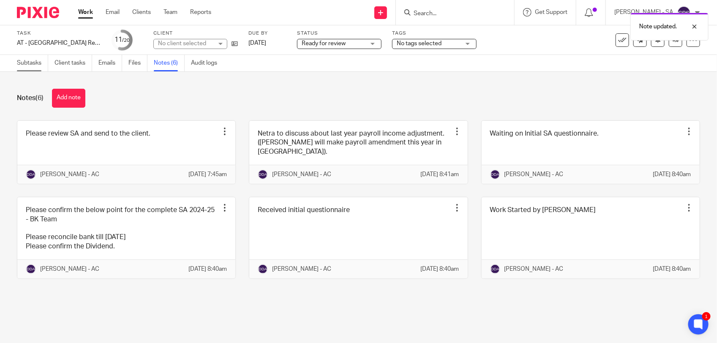
click at [30, 66] on link "Subtasks" at bounding box center [32, 63] width 31 height 16
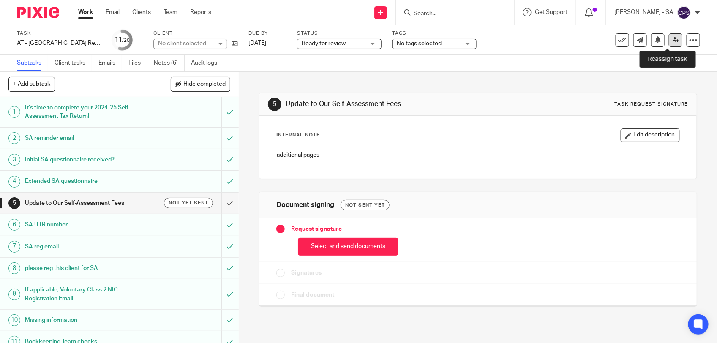
click at [673, 41] on icon at bounding box center [676, 40] width 6 height 6
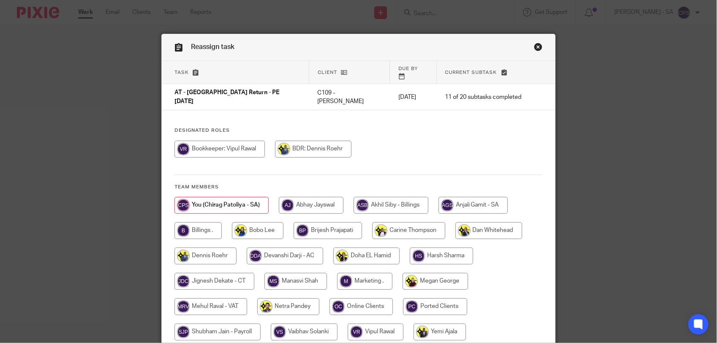
scroll to position [53, 0]
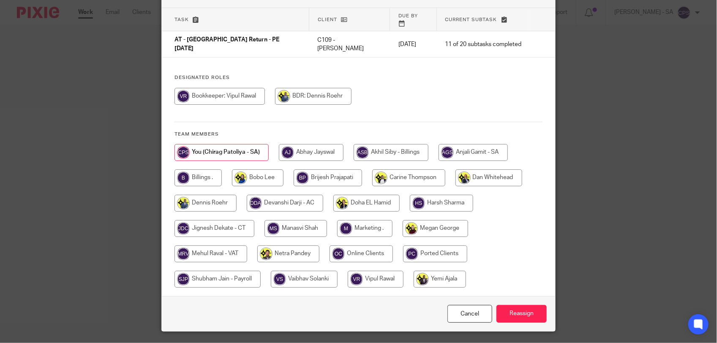
click at [293, 246] on input "radio" at bounding box center [288, 254] width 62 height 17
radio input "true"
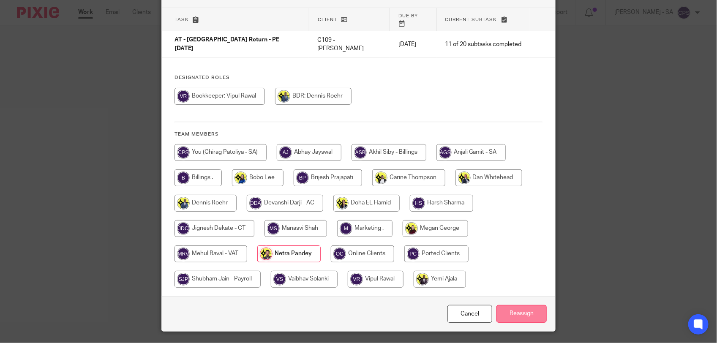
click at [530, 308] on input "Reassign" at bounding box center [522, 314] width 50 height 18
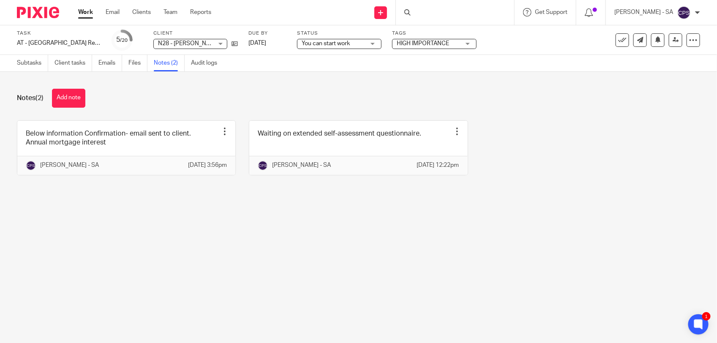
drag, startPoint x: 199, startPoint y: 239, endPoint x: 190, endPoint y: 89, distance: 149.9
click at [199, 239] on main "Task AT - SA Return - PE 05-04-2025 Save AT - SA Return - PE 05-04-2025 5 /20 C…" at bounding box center [358, 171] width 717 height 343
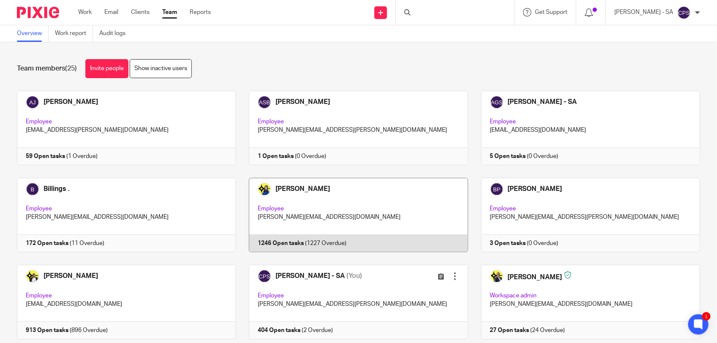
scroll to position [53, 0]
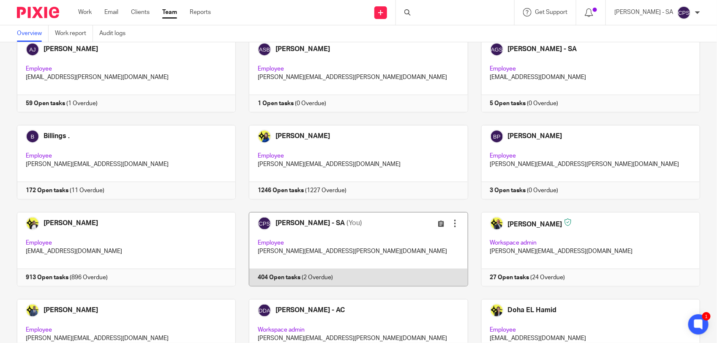
click at [376, 239] on link at bounding box center [352, 249] width 232 height 74
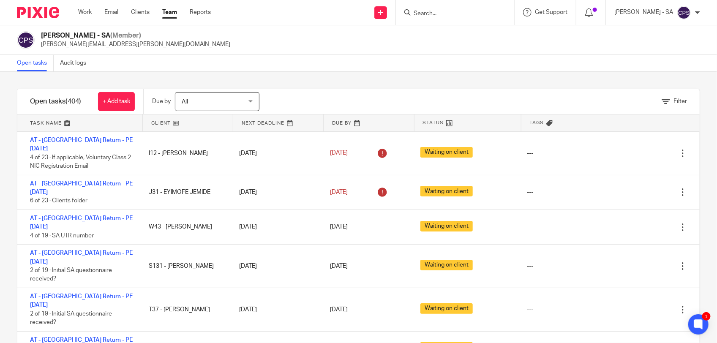
click at [438, 14] on input "Search" at bounding box center [451, 14] width 76 height 8
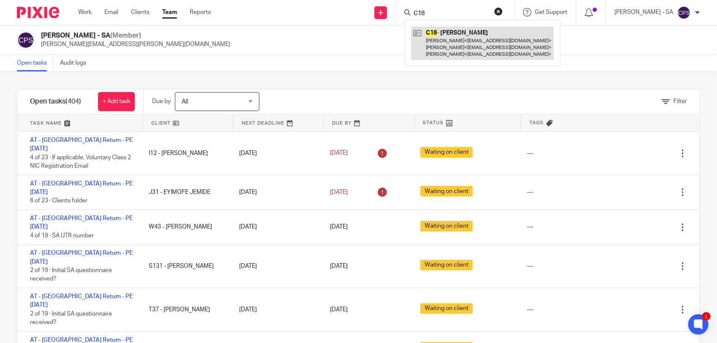
type input "C18"
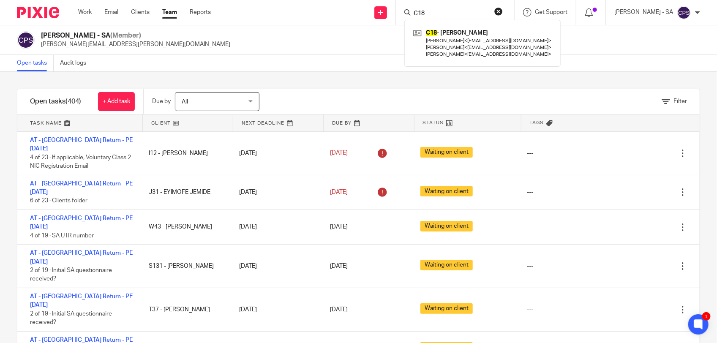
drag, startPoint x: 271, startPoint y: 44, endPoint x: 280, endPoint y: 52, distance: 12.3
click at [271, 44] on div "Chirag Patoliya - SA (Member) chirag.patoliya@confiancebizsol.com" at bounding box center [358, 40] width 683 height 18
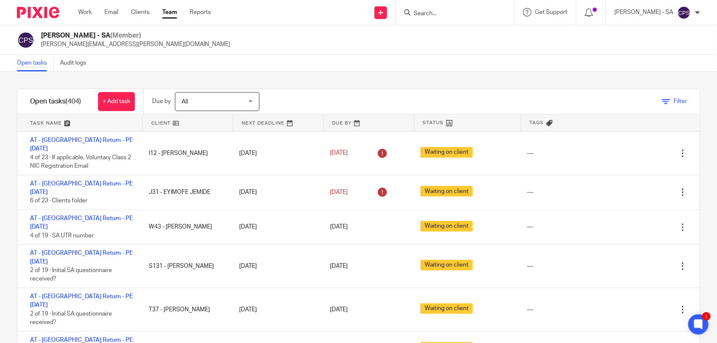
click at [662, 101] on icon at bounding box center [666, 102] width 8 height 8
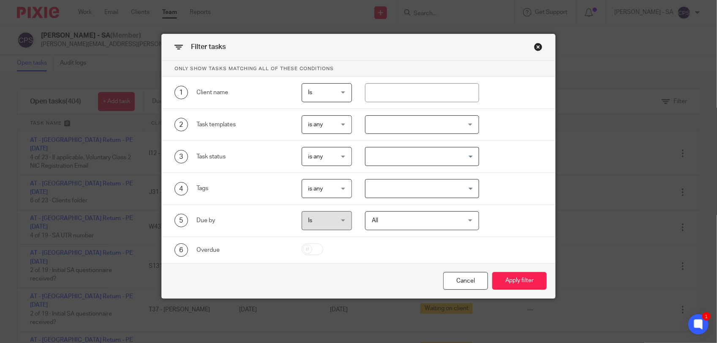
click at [433, 156] on input "Search for option" at bounding box center [420, 156] width 108 height 15
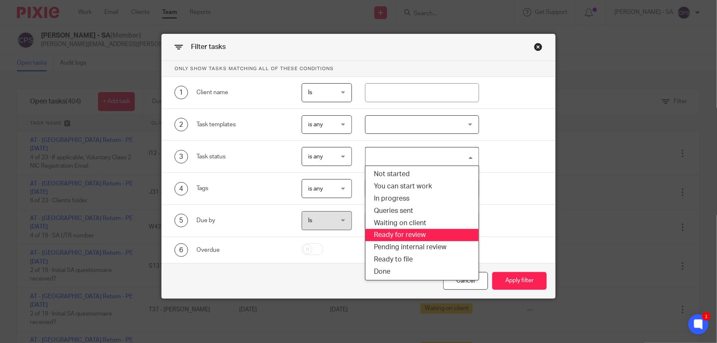
drag, startPoint x: 416, startPoint y: 236, endPoint x: 423, endPoint y: 235, distance: 6.9
click at [421, 235] on li "Ready for review" at bounding box center [422, 235] width 113 height 12
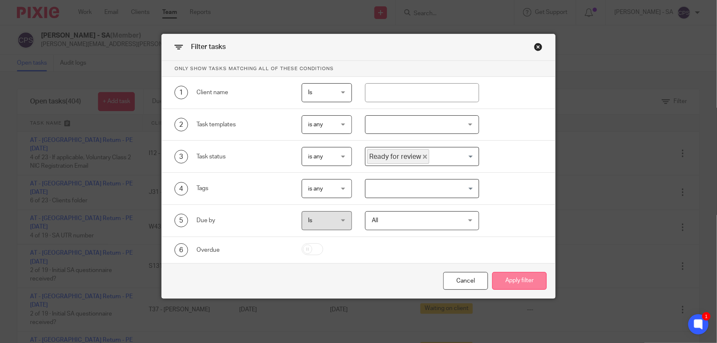
click at [525, 280] on button "Apply filter" at bounding box center [519, 281] width 55 height 18
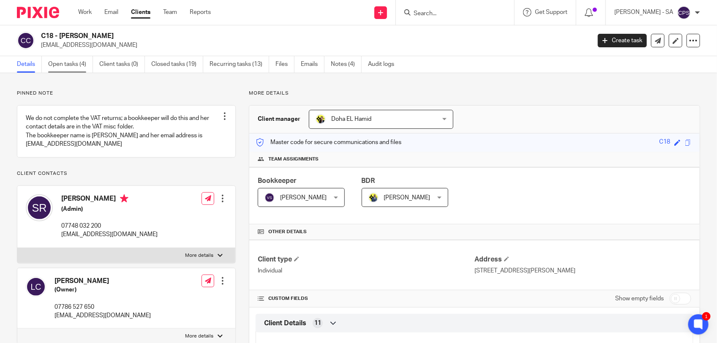
click at [70, 66] on link "Open tasks (4)" at bounding box center [70, 64] width 45 height 16
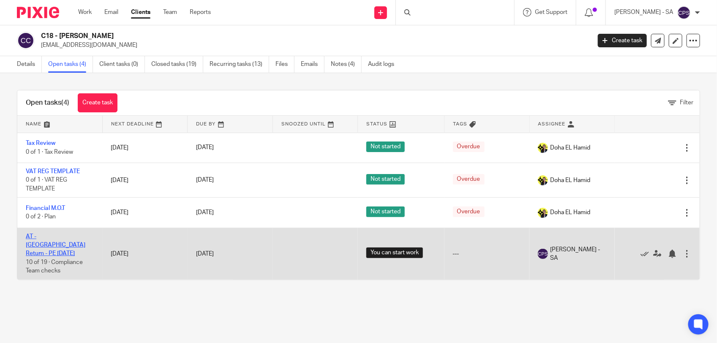
click at [63, 238] on link "AT - [GEOGRAPHIC_DATA] Return - PE [DATE]" at bounding box center [56, 245] width 60 height 23
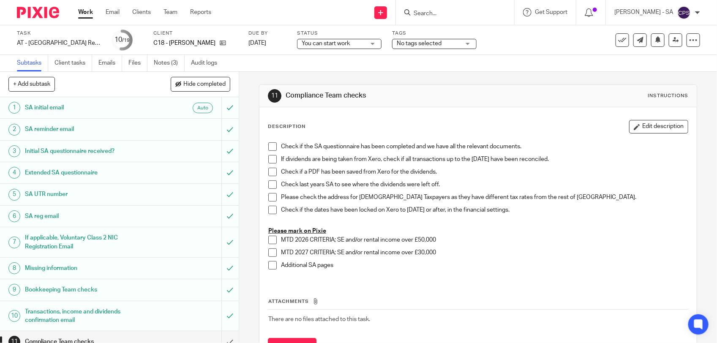
scroll to position [106, 0]
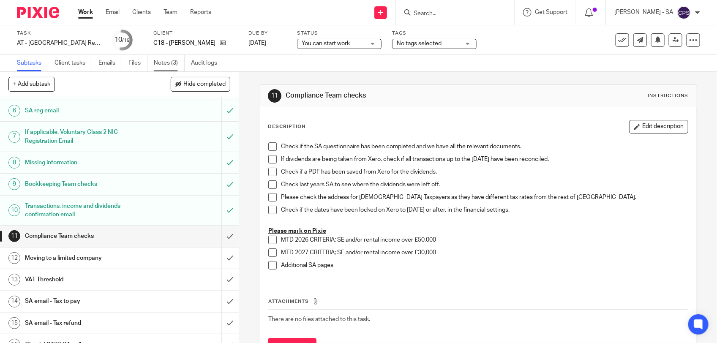
click at [165, 66] on link "Notes (3)" at bounding box center [169, 63] width 31 height 16
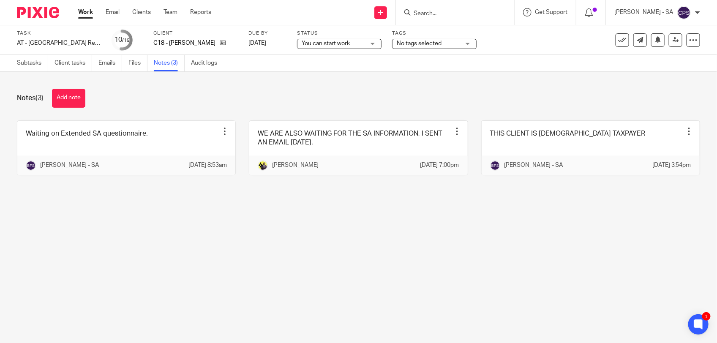
click at [235, 232] on main "Task AT - SA Return - PE 05-04-2025 Save AT - SA Return - PE 05-04-2025 10 /19 …" at bounding box center [358, 171] width 717 height 343
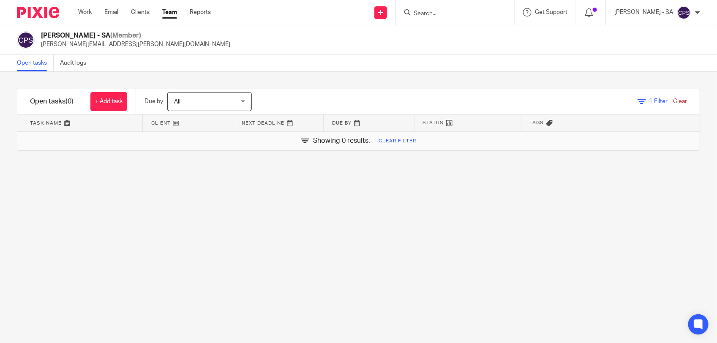
click at [673, 101] on link "Clear" at bounding box center [680, 101] width 14 height 6
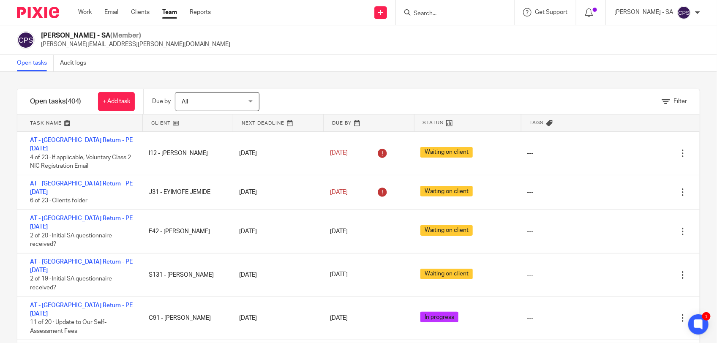
click at [428, 15] on input "Search" at bounding box center [451, 14] width 76 height 8
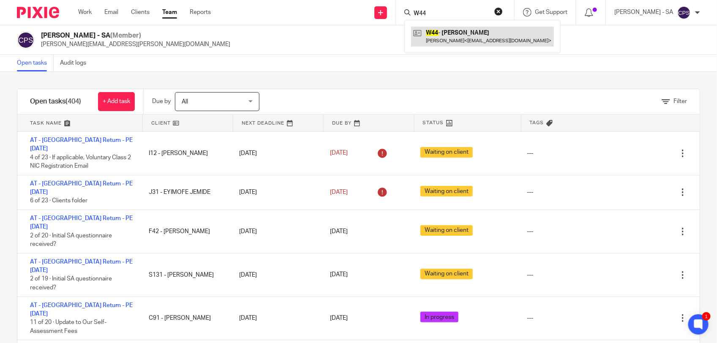
type input "W44"
click at [459, 40] on link at bounding box center [482, 36] width 143 height 19
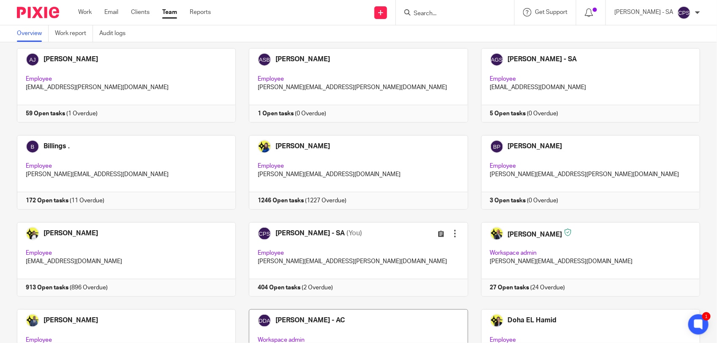
scroll to position [106, 0]
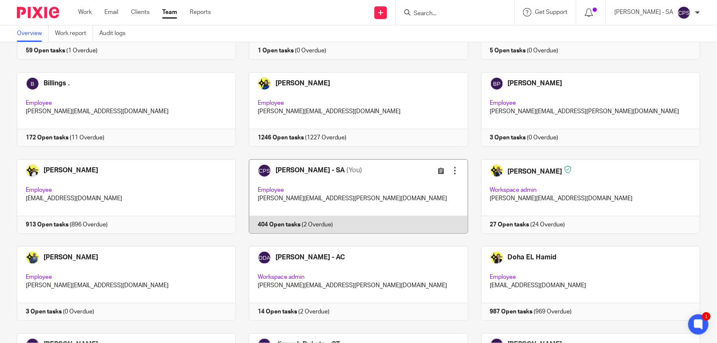
click at [383, 199] on link at bounding box center [352, 196] width 232 height 74
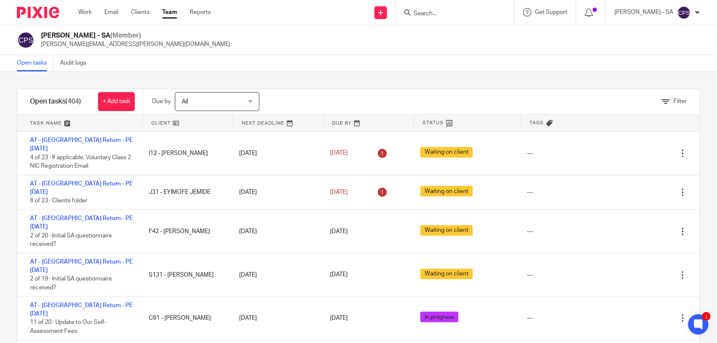
click at [429, 12] on input "Search" at bounding box center [451, 14] width 76 height 8
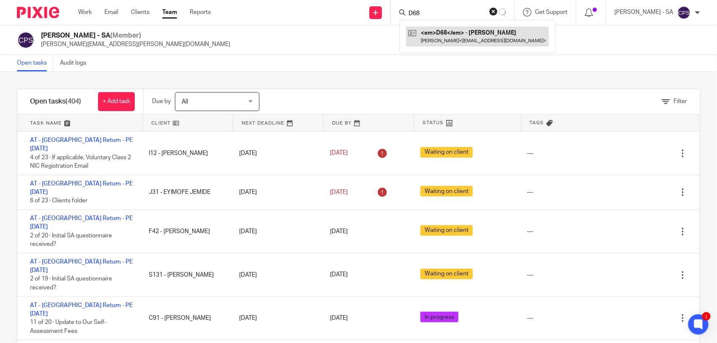
type input "D68"
click at [460, 41] on link at bounding box center [477, 36] width 143 height 19
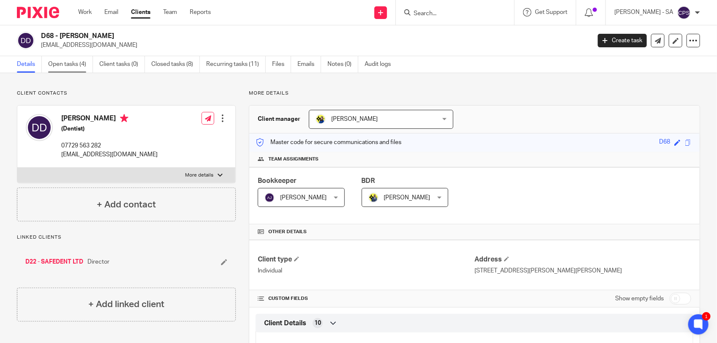
click at [70, 71] on link "Open tasks (4)" at bounding box center [70, 64] width 45 height 16
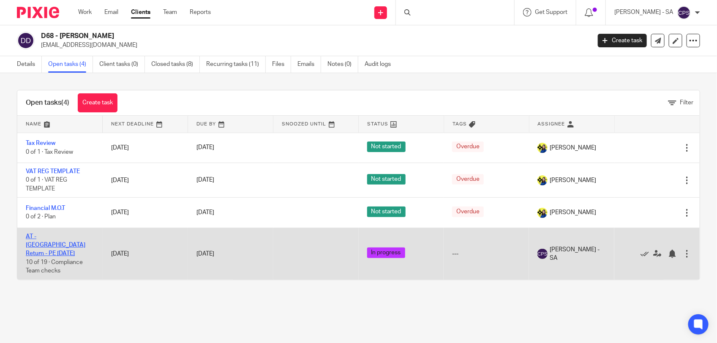
click at [66, 238] on link "AT - [GEOGRAPHIC_DATA] Return - PE [DATE]" at bounding box center [56, 245] width 60 height 23
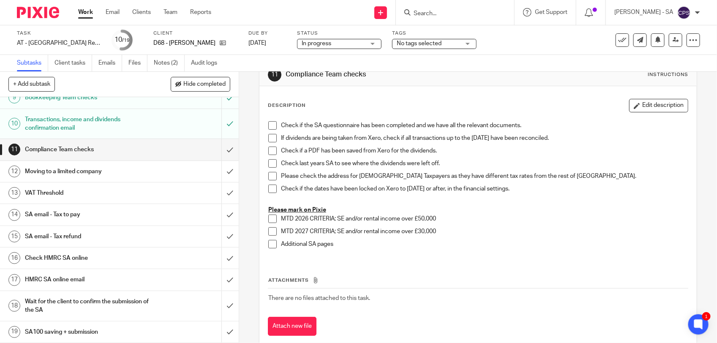
scroll to position [40, 0]
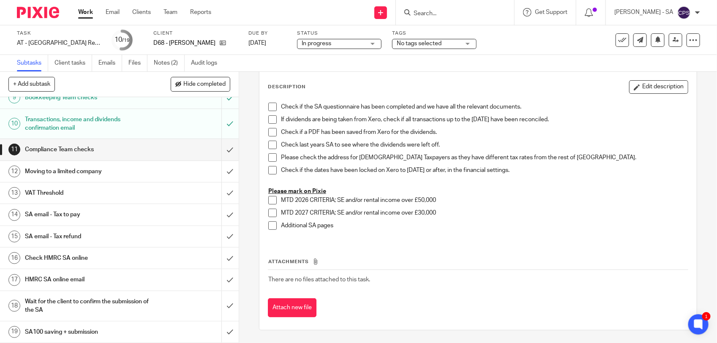
click at [94, 236] on h1 "SA email - Tax refund" at bounding box center [88, 236] width 126 height 13
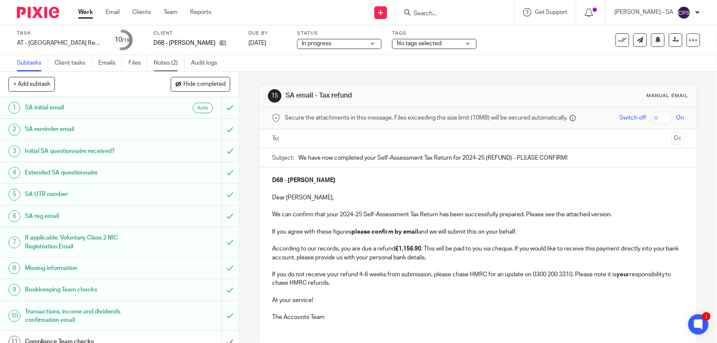
click at [164, 65] on link "Notes (2)" at bounding box center [169, 63] width 31 height 16
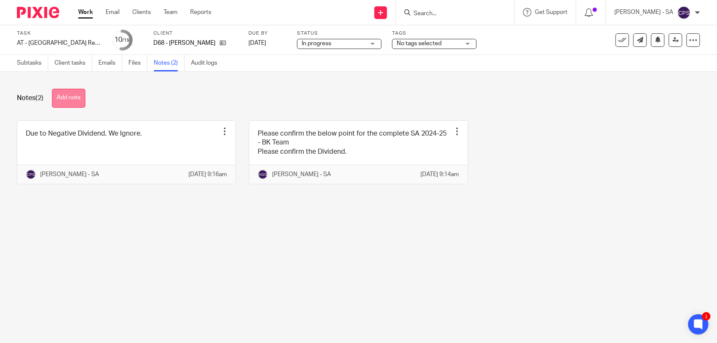
click at [68, 101] on button "Add note" at bounding box center [68, 98] width 33 height 19
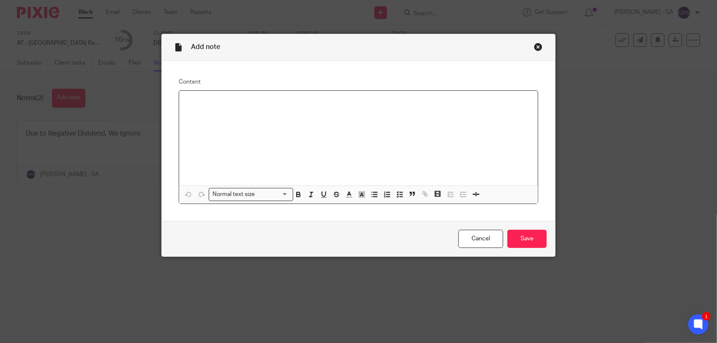
click at [193, 104] on p at bounding box center [358, 102] width 345 height 8
click at [398, 195] on icon "button" at bounding box center [400, 195] width 8 height 8
click at [221, 102] on p "Please check SA and send to the client." at bounding box center [365, 102] width 333 height 8
click at [531, 244] on input "Save" at bounding box center [527, 239] width 39 height 18
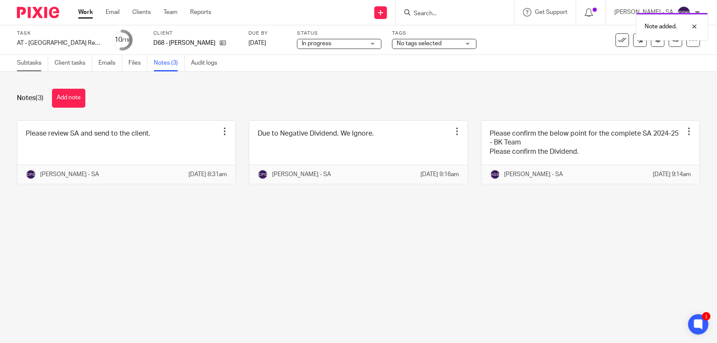
click at [30, 65] on link "Subtasks" at bounding box center [32, 63] width 31 height 16
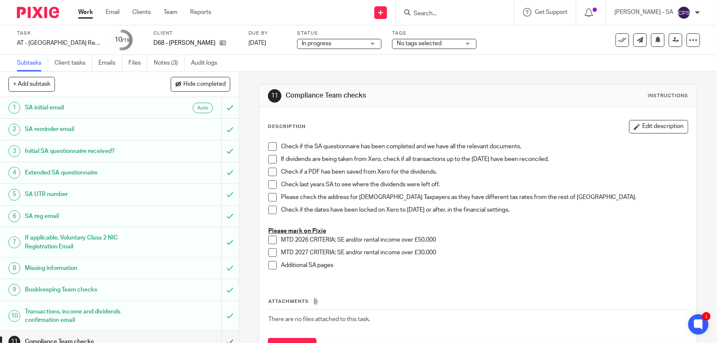
click at [356, 45] on span "In progress" at bounding box center [333, 43] width 63 height 9
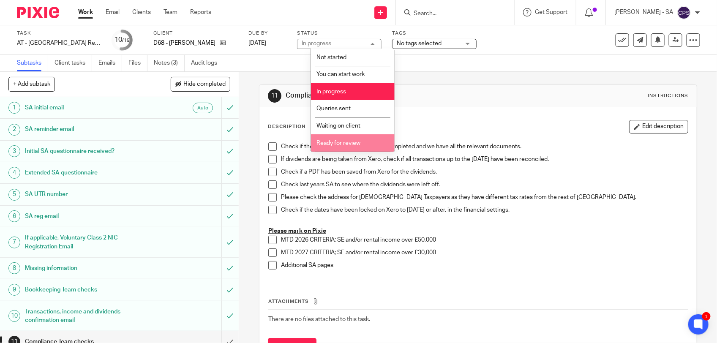
click at [329, 140] on span "Ready for review" at bounding box center [339, 143] width 44 height 6
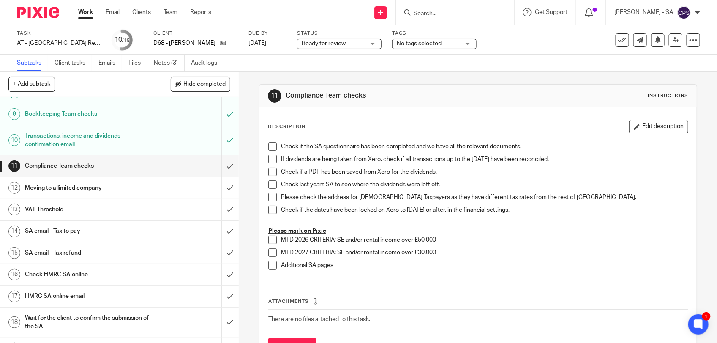
scroll to position [194, 0]
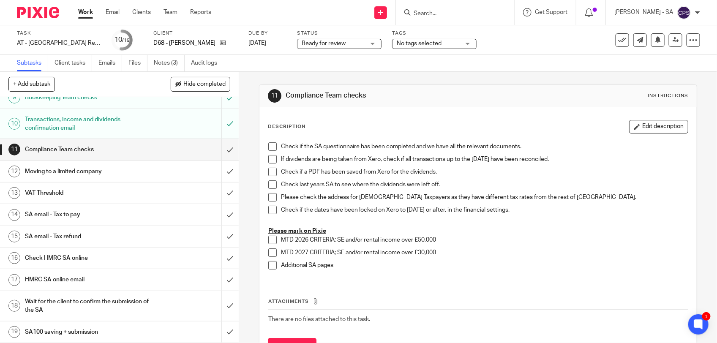
click at [88, 233] on h1 "SA email - Tax refund" at bounding box center [88, 236] width 126 height 13
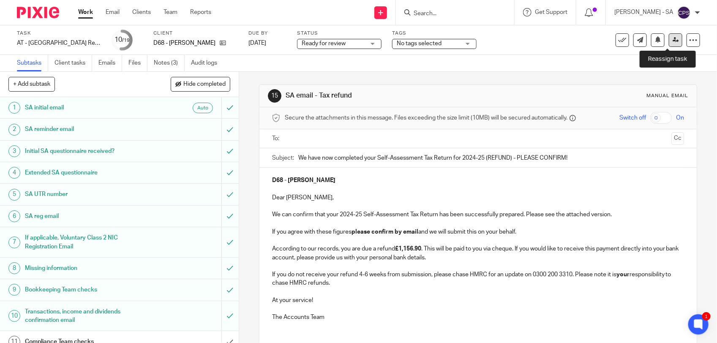
click at [669, 44] on link at bounding box center [676, 40] width 14 height 14
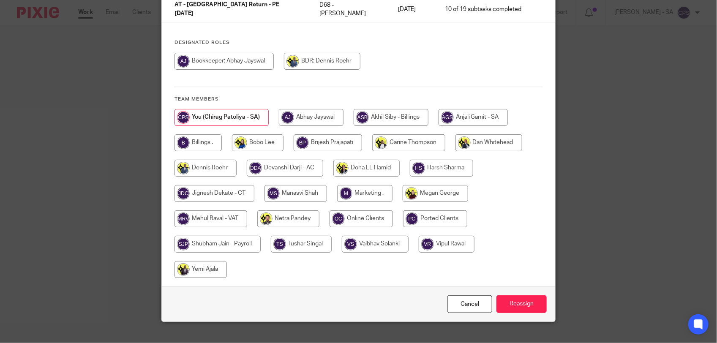
scroll to position [89, 0]
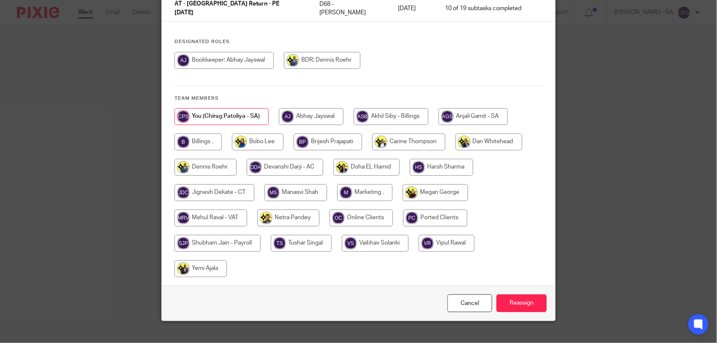
click at [290, 210] on input "radio" at bounding box center [288, 218] width 62 height 17
radio input "true"
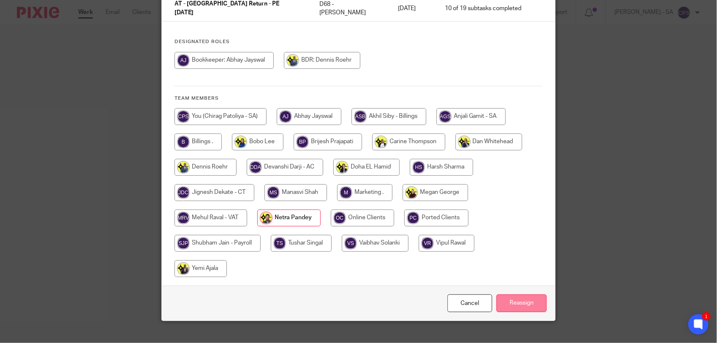
click at [525, 295] on input "Reassign" at bounding box center [522, 304] width 50 height 18
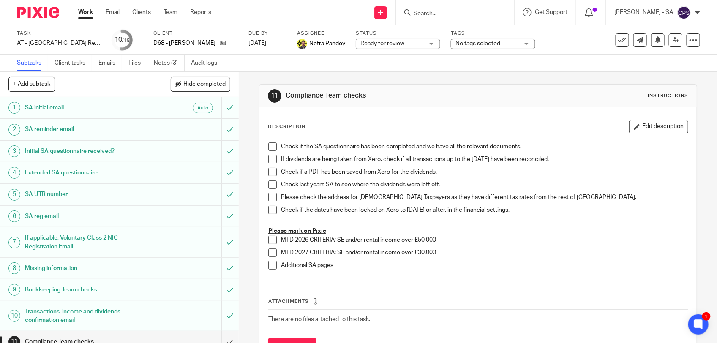
click at [440, 12] on input "Search" at bounding box center [451, 14] width 76 height 8
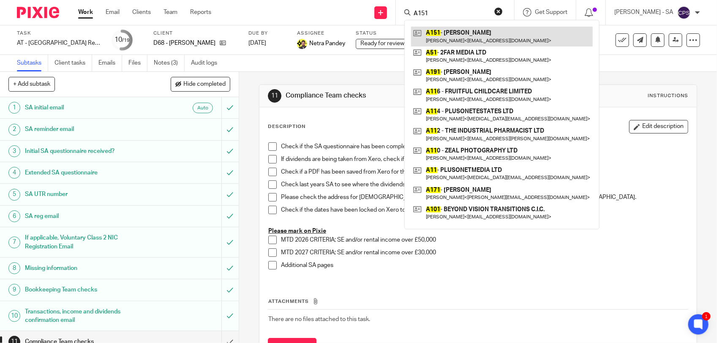
type input "A151"
click at [473, 41] on link at bounding box center [502, 36] width 182 height 19
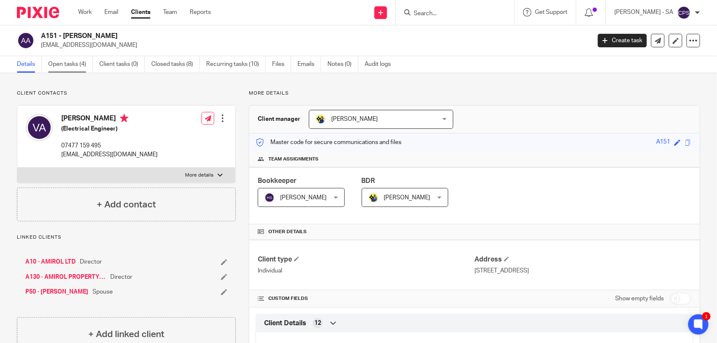
click at [72, 66] on link "Open tasks (4)" at bounding box center [70, 64] width 45 height 16
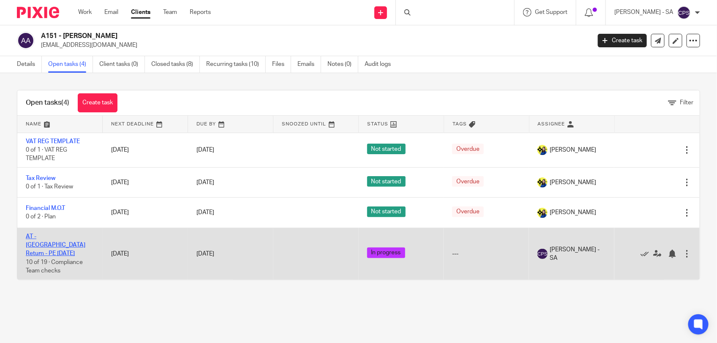
click at [51, 235] on link "AT - [GEOGRAPHIC_DATA] Return - PE [DATE]" at bounding box center [56, 245] width 60 height 23
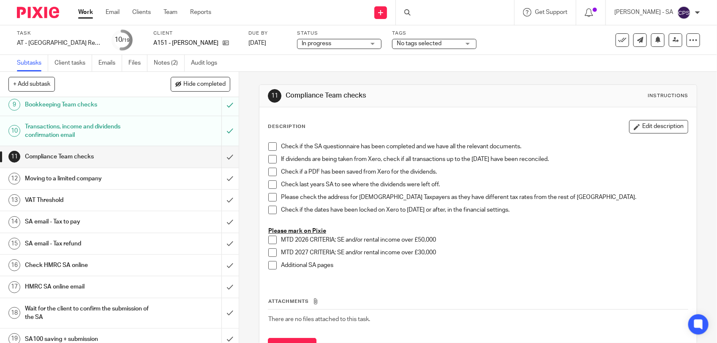
scroll to position [194, 0]
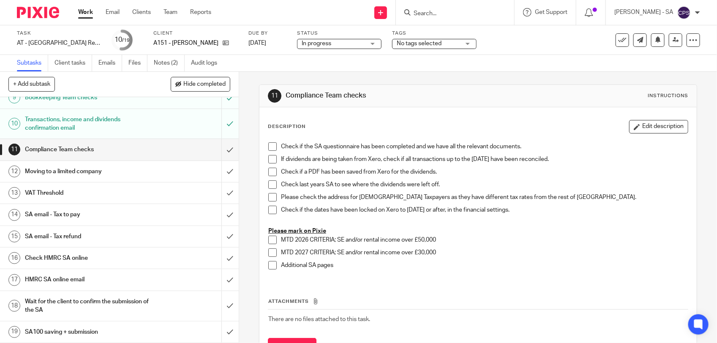
click at [106, 213] on h1 "SA email - Tax to pay" at bounding box center [88, 214] width 126 height 13
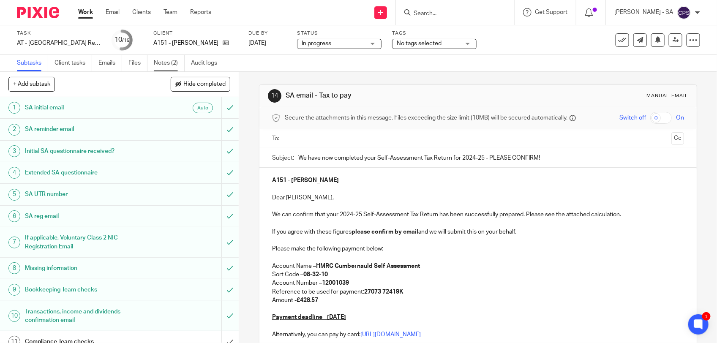
click at [165, 66] on link "Notes (2)" at bounding box center [169, 63] width 31 height 16
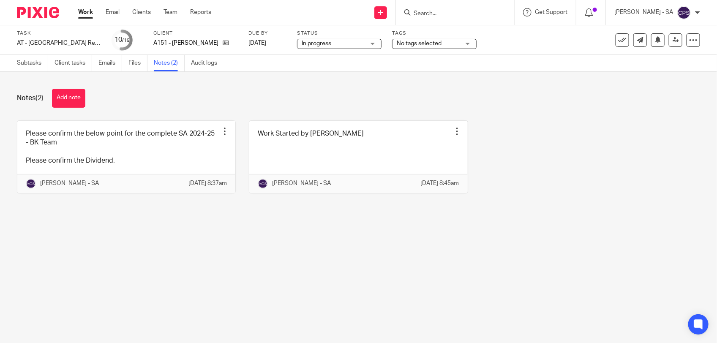
click at [72, 101] on button "Add note" at bounding box center [68, 98] width 33 height 19
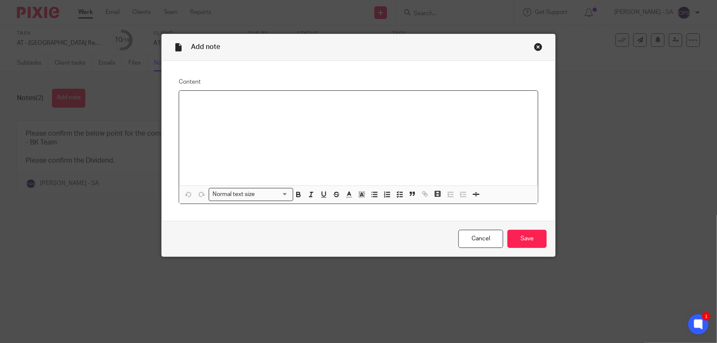
click at [193, 100] on p at bounding box center [358, 102] width 345 height 8
paste div
click at [208, 102] on p "Please check SA and send to the client." at bounding box center [358, 102] width 345 height 8
drag, startPoint x: 182, startPoint y: 100, endPoint x: 301, endPoint y: 104, distance: 118.8
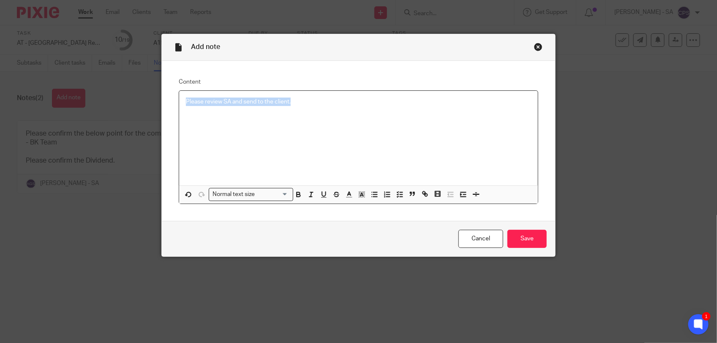
click at [301, 104] on p "Please review SA and send to the client." at bounding box center [358, 102] width 345 height 8
click at [397, 194] on polyline "button" at bounding box center [397, 194] width 1 height 1
click at [316, 108] on div "Please review SA and send to the client." at bounding box center [365, 104] width 333 height 13
click at [522, 239] on input "Save" at bounding box center [527, 239] width 39 height 18
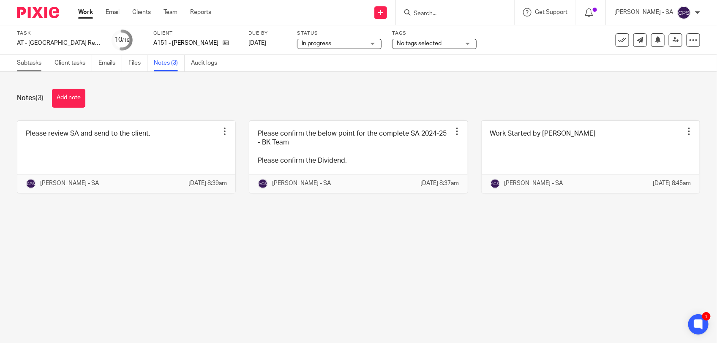
click at [23, 64] on link "Subtasks" at bounding box center [32, 63] width 31 height 16
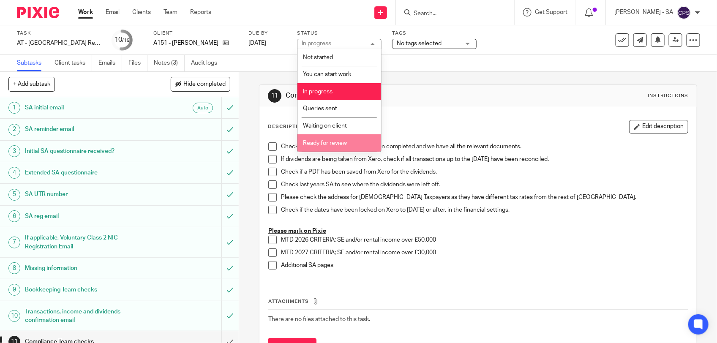
click at [321, 140] on span "Ready for review" at bounding box center [325, 143] width 44 height 6
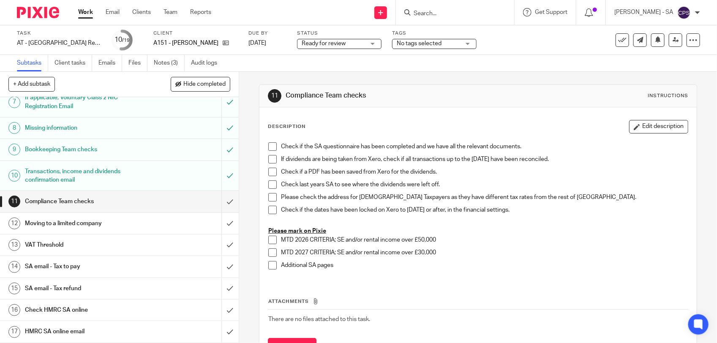
scroll to position [194, 0]
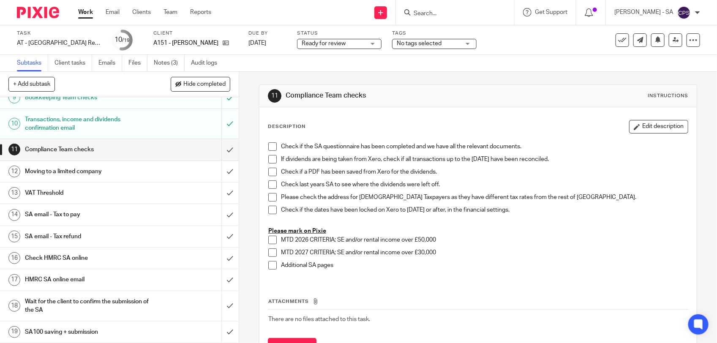
click at [94, 216] on h1 "SA email - Tax to pay" at bounding box center [88, 214] width 126 height 13
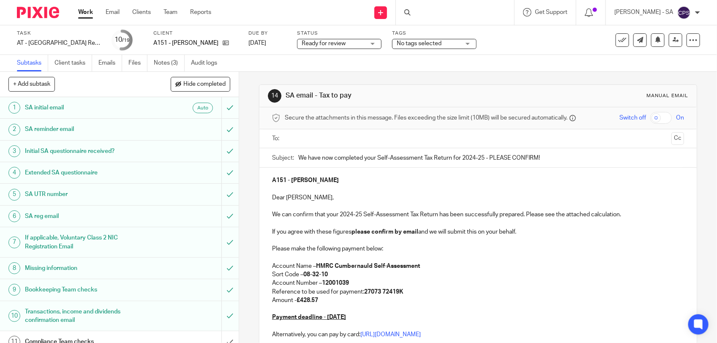
scroll to position [53, 0]
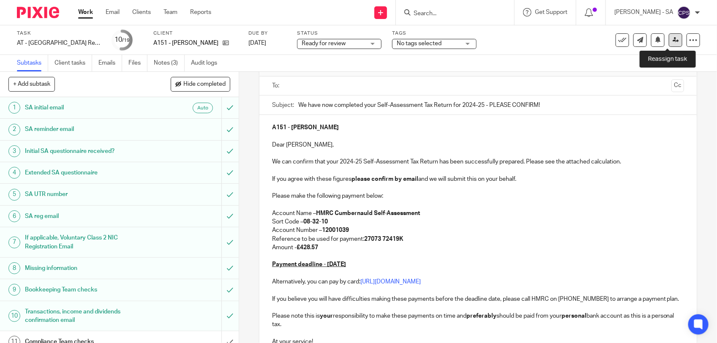
click at [673, 40] on icon at bounding box center [676, 40] width 6 height 6
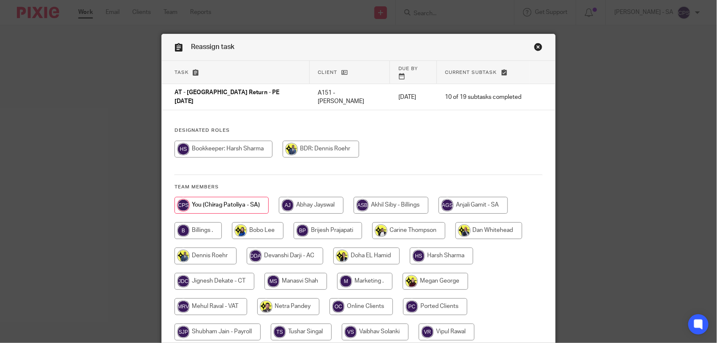
scroll to position [53, 0]
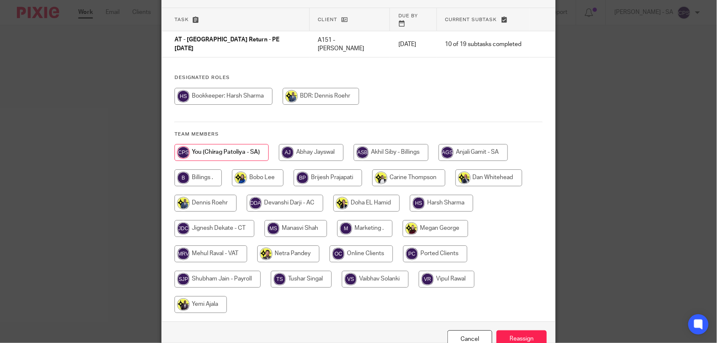
click at [289, 246] on input "radio" at bounding box center [288, 254] width 62 height 17
radio input "true"
click at [518, 331] on input "Reassign" at bounding box center [522, 340] width 50 height 18
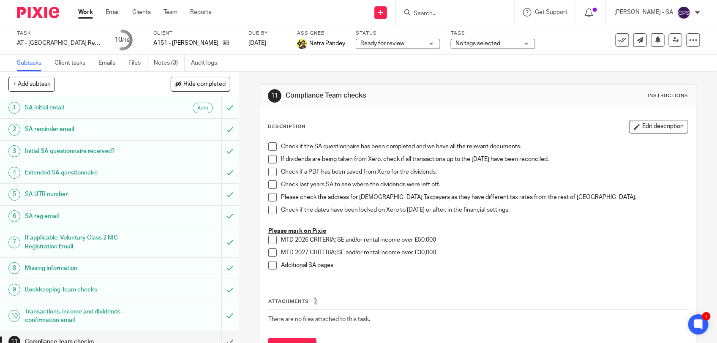
click at [429, 12] on input "Search" at bounding box center [451, 14] width 76 height 8
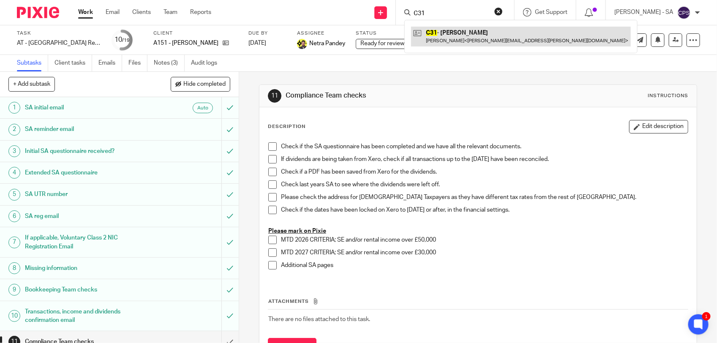
type input "C31"
click at [447, 36] on link at bounding box center [521, 36] width 220 height 19
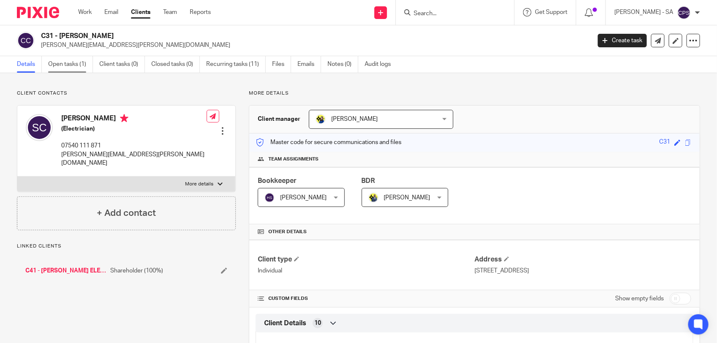
click at [71, 66] on link "Open tasks (1)" at bounding box center [70, 64] width 45 height 16
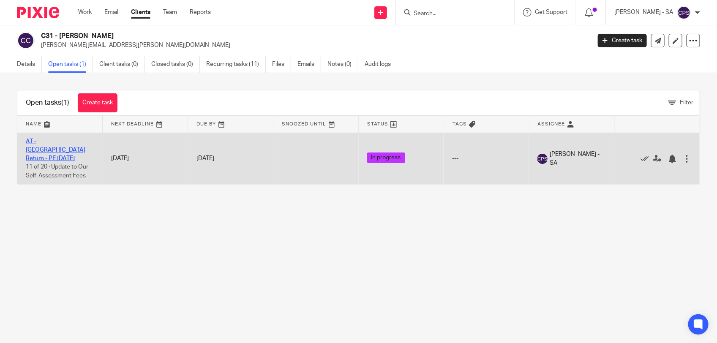
click at [58, 140] on link "AT - [GEOGRAPHIC_DATA] Return - PE [DATE]" at bounding box center [56, 150] width 60 height 23
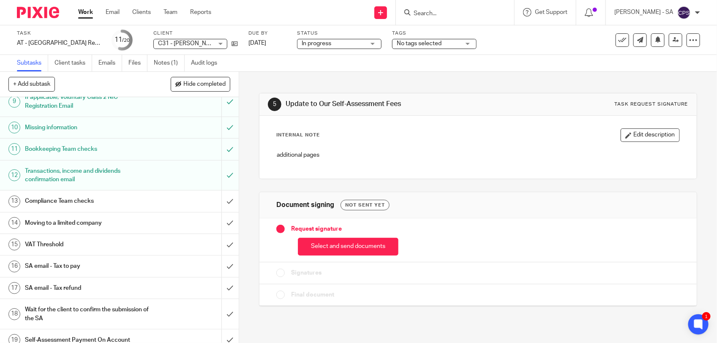
scroll to position [211, 0]
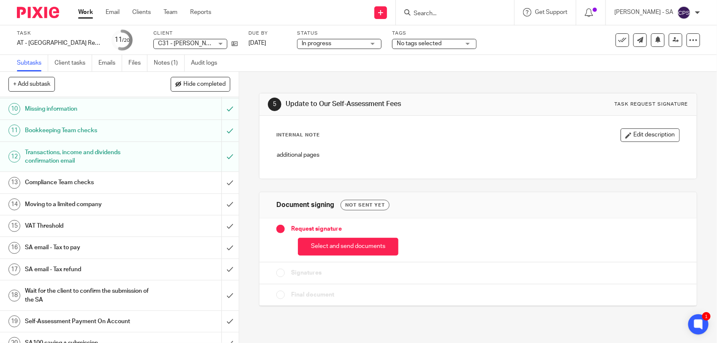
click at [85, 248] on h1 "SA email - Tax to pay" at bounding box center [88, 247] width 126 height 13
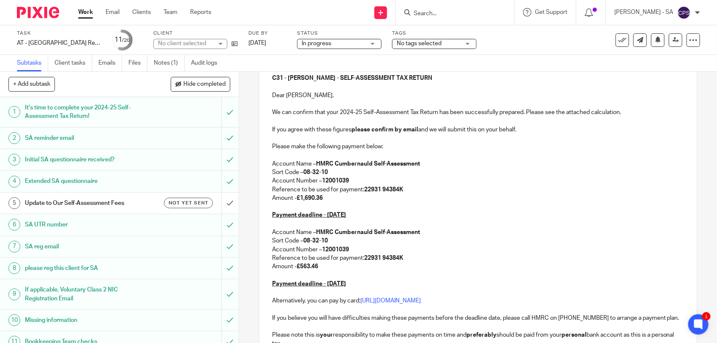
scroll to position [75, 0]
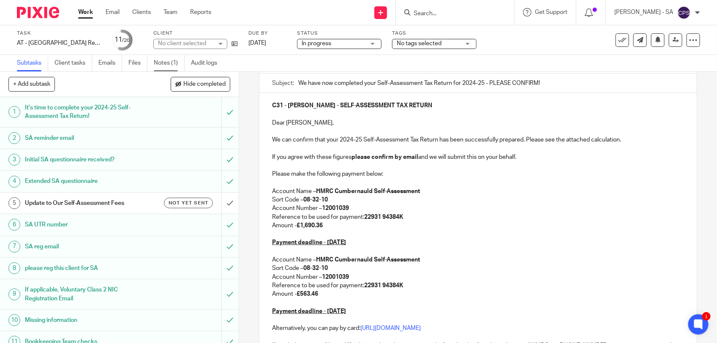
click at [176, 64] on link "Notes (1)" at bounding box center [169, 63] width 31 height 16
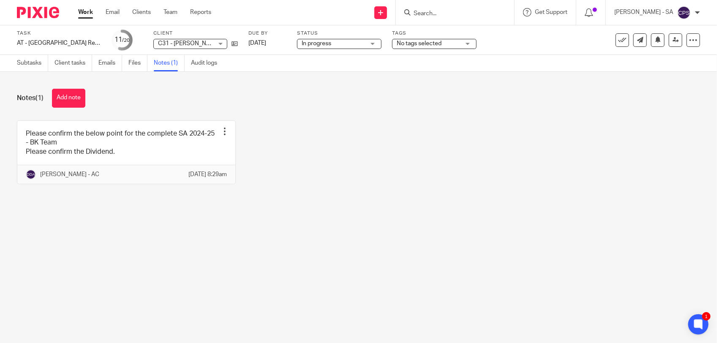
click at [346, 44] on span "In progress" at bounding box center [333, 43] width 63 height 9
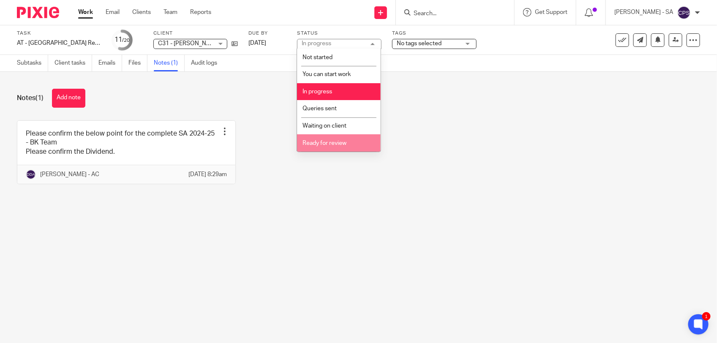
click at [320, 147] on li "Ready for review" at bounding box center [339, 142] width 84 height 17
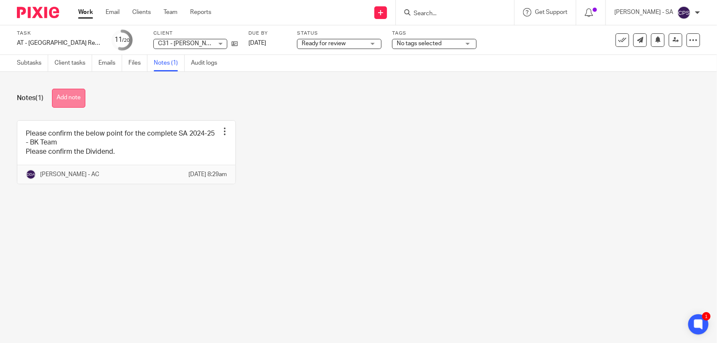
click at [63, 92] on button "Add note" at bounding box center [68, 98] width 33 height 19
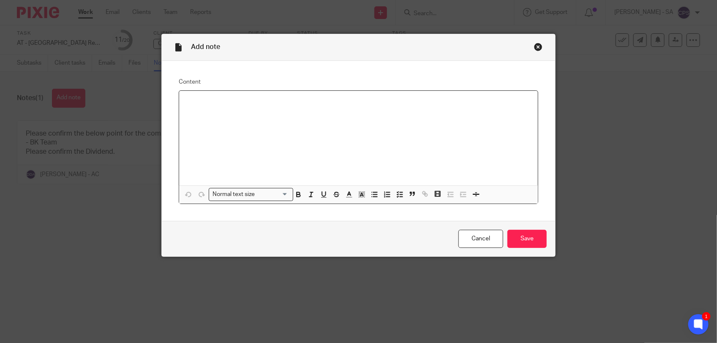
click at [195, 99] on p at bounding box center [358, 102] width 345 height 8
paste div
click at [207, 102] on p "Please check SA and send to the client." at bounding box center [358, 102] width 345 height 8
drag, startPoint x: 181, startPoint y: 101, endPoint x: 296, endPoint y: 106, distance: 115.1
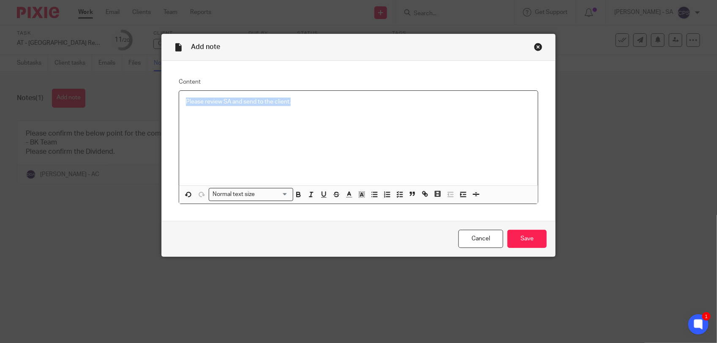
click at [296, 106] on div "Please review SA and send to the client." at bounding box center [358, 138] width 359 height 95
click at [397, 197] on polyline "button" at bounding box center [397, 197] width 1 height 1
click at [320, 100] on p "Please review SA and send to the client." at bounding box center [365, 102] width 333 height 8
click at [512, 238] on input "Save" at bounding box center [527, 239] width 39 height 18
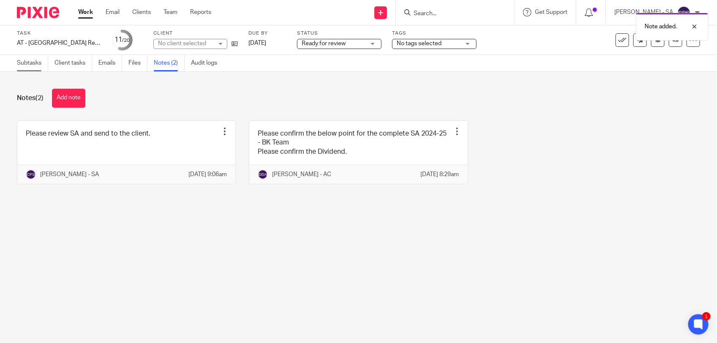
click at [35, 65] on link "Subtasks" at bounding box center [32, 63] width 31 height 16
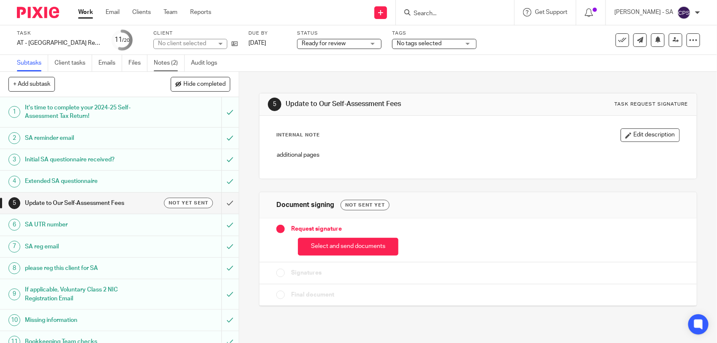
click at [168, 60] on link "Notes (2)" at bounding box center [169, 63] width 31 height 16
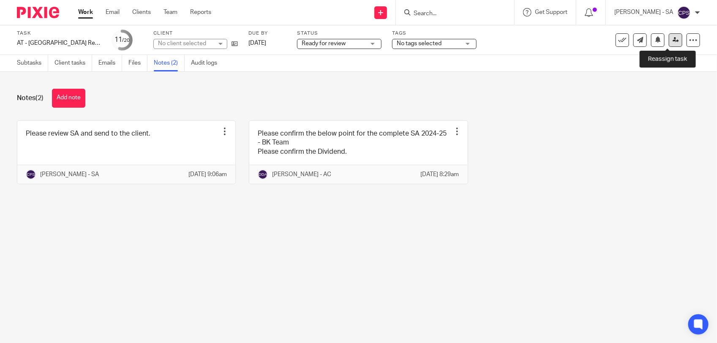
click at [673, 43] on icon at bounding box center [676, 40] width 6 height 6
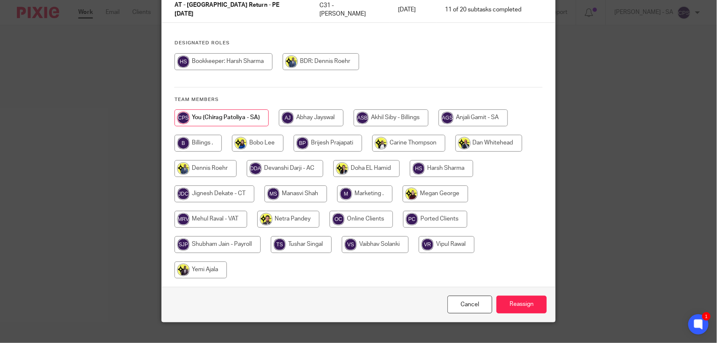
scroll to position [89, 0]
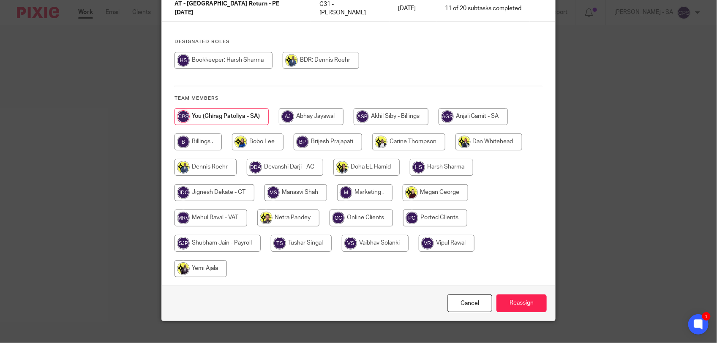
click at [286, 195] on div at bounding box center [359, 197] width 368 height 178
click at [284, 210] on input "radio" at bounding box center [288, 218] width 62 height 17
radio input "true"
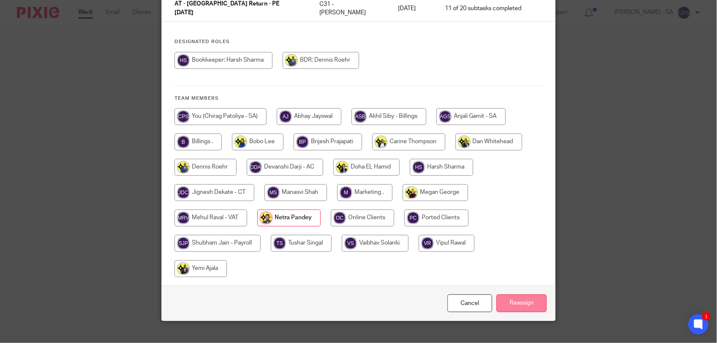
click at [515, 295] on input "Reassign" at bounding box center [522, 304] width 50 height 18
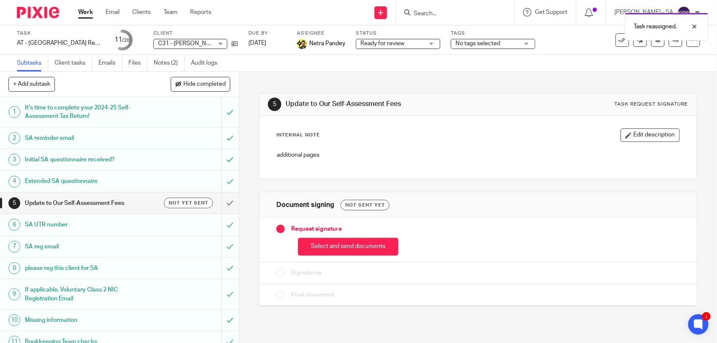
scroll to position [224, 0]
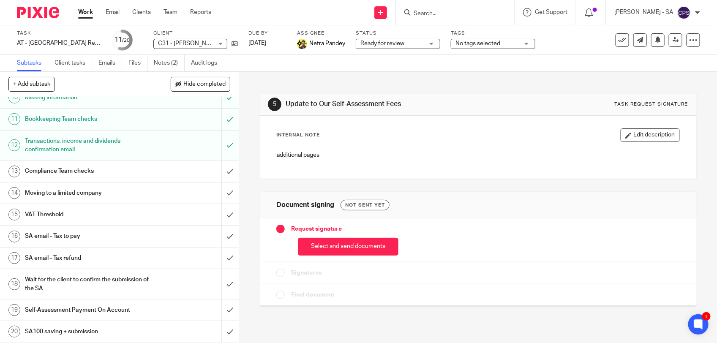
click at [82, 237] on h1 "SA email - Tax to pay" at bounding box center [88, 236] width 126 height 13
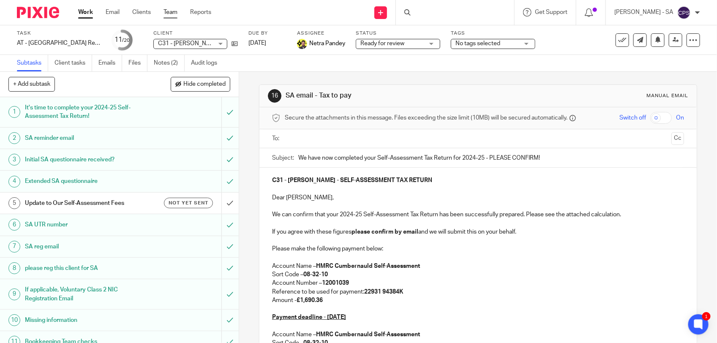
click at [174, 15] on link "Team" at bounding box center [171, 12] width 14 height 8
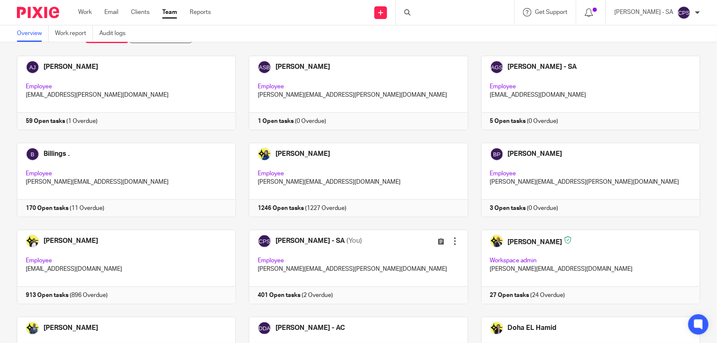
scroll to position [53, 0]
